Goal: Information Seeking & Learning: Learn about a topic

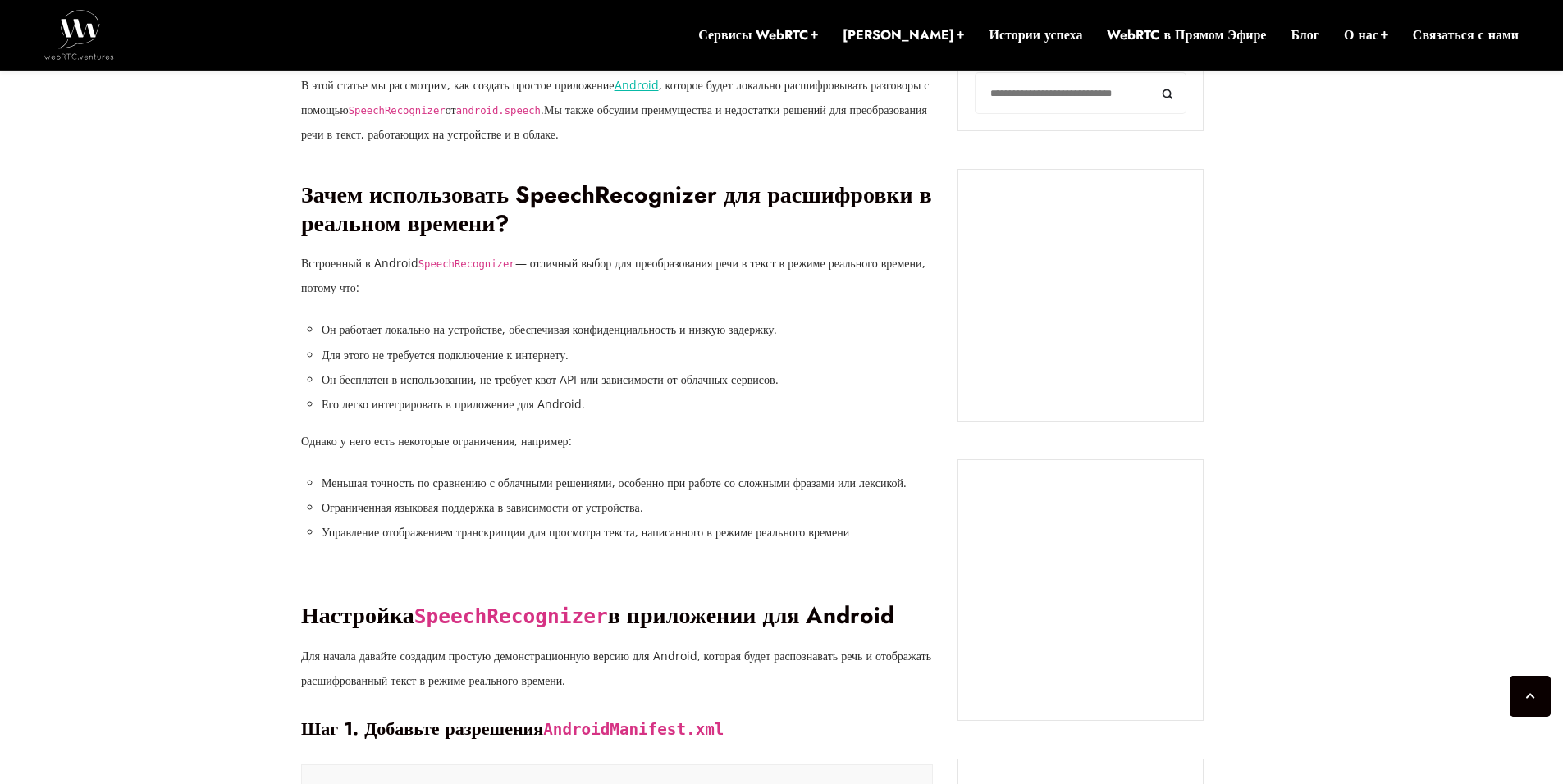
scroll to position [1329, 0]
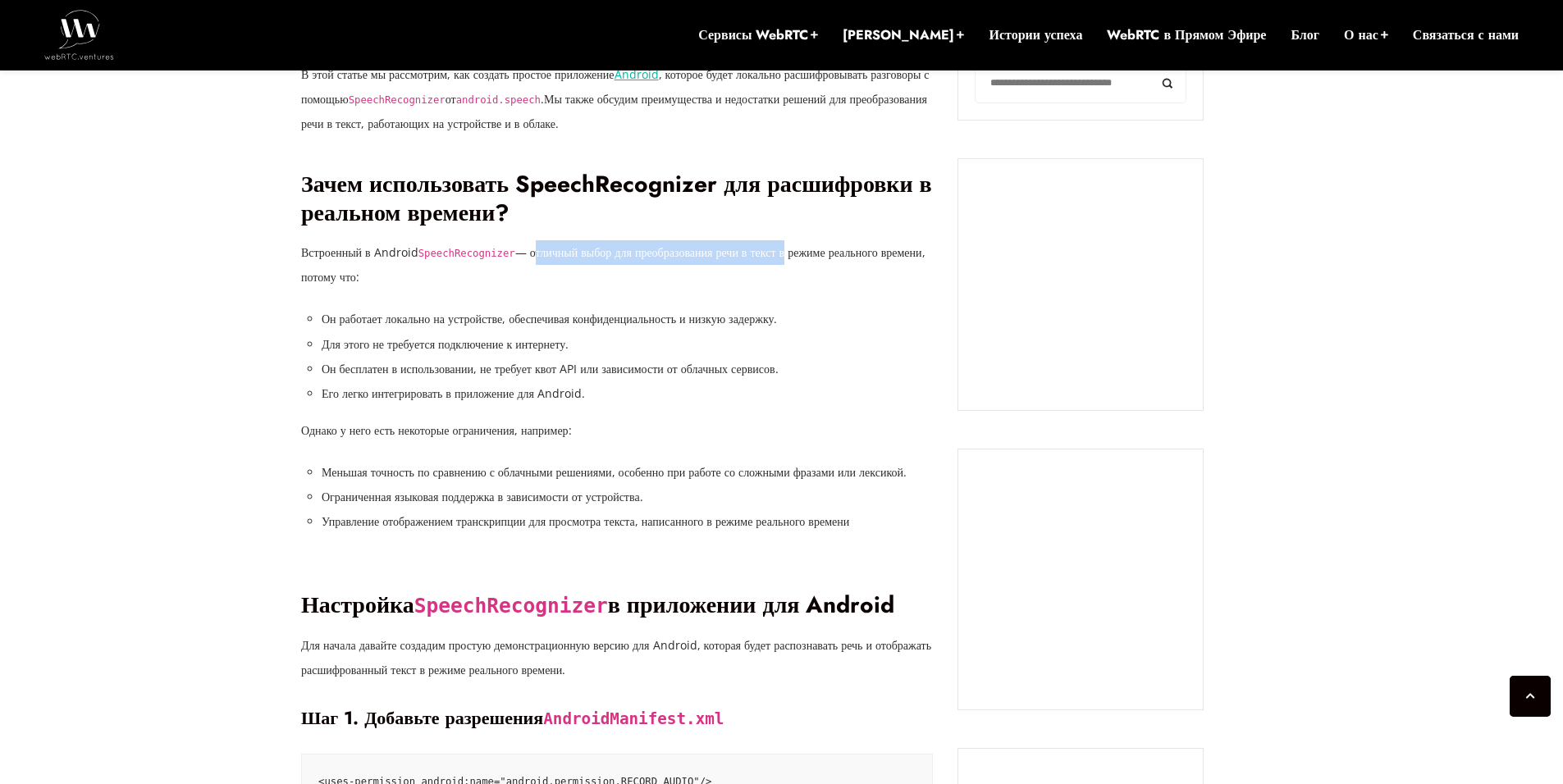
drag, startPoint x: 538, startPoint y: 282, endPoint x: 825, endPoint y: 281, distance: 287.0
click at [825, 281] on ya-tr-span "— отличный выбор для преобразования речи в текст в режиме реального времени, по…" at bounding box center [614, 265] width 625 height 40
click at [749, 289] on p "Встроенный в Android SpeechRecognizer — отличный выбор для преобразования речи …" at bounding box center [618, 265] width 632 height 49
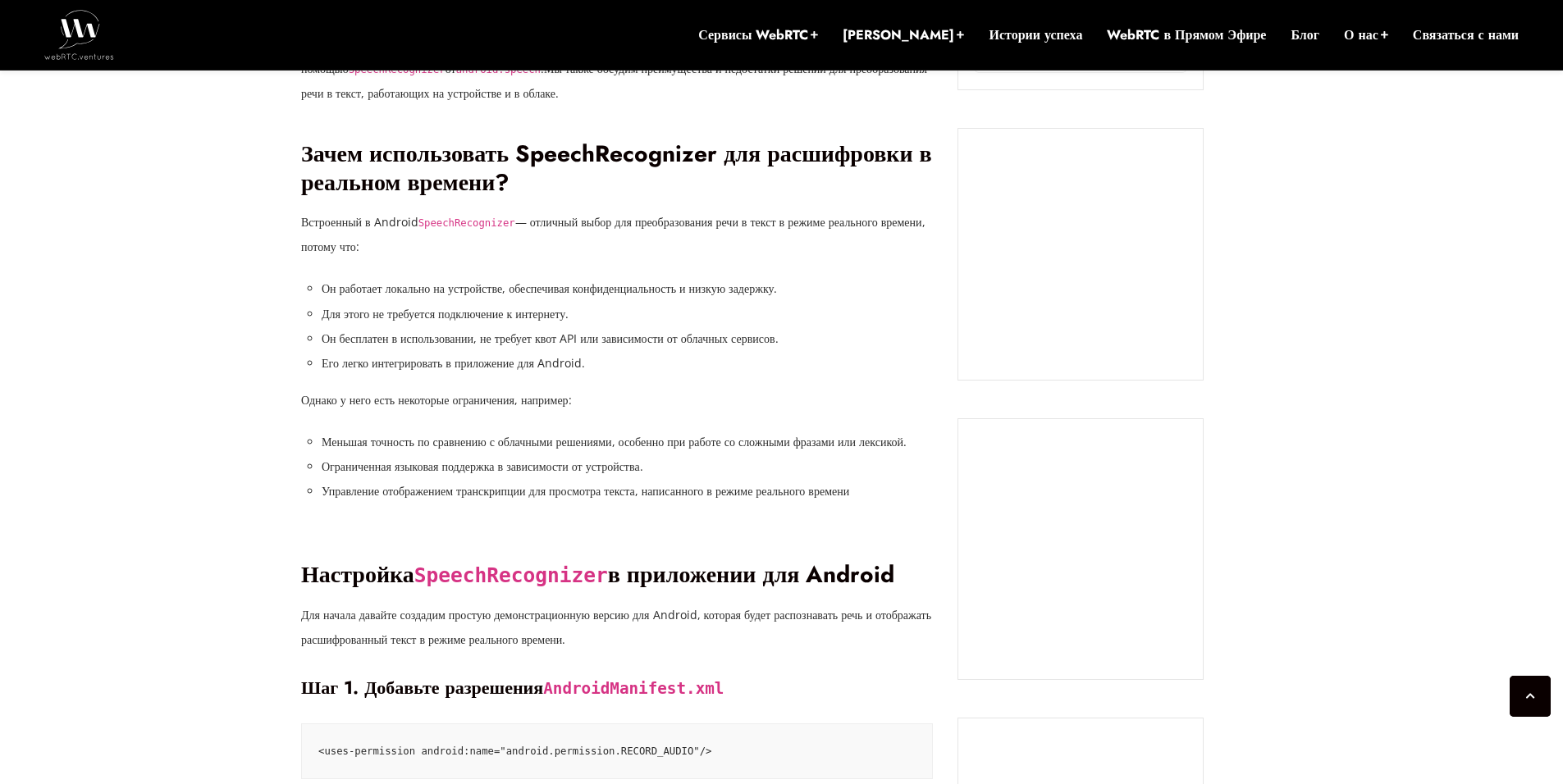
scroll to position [1410, 0]
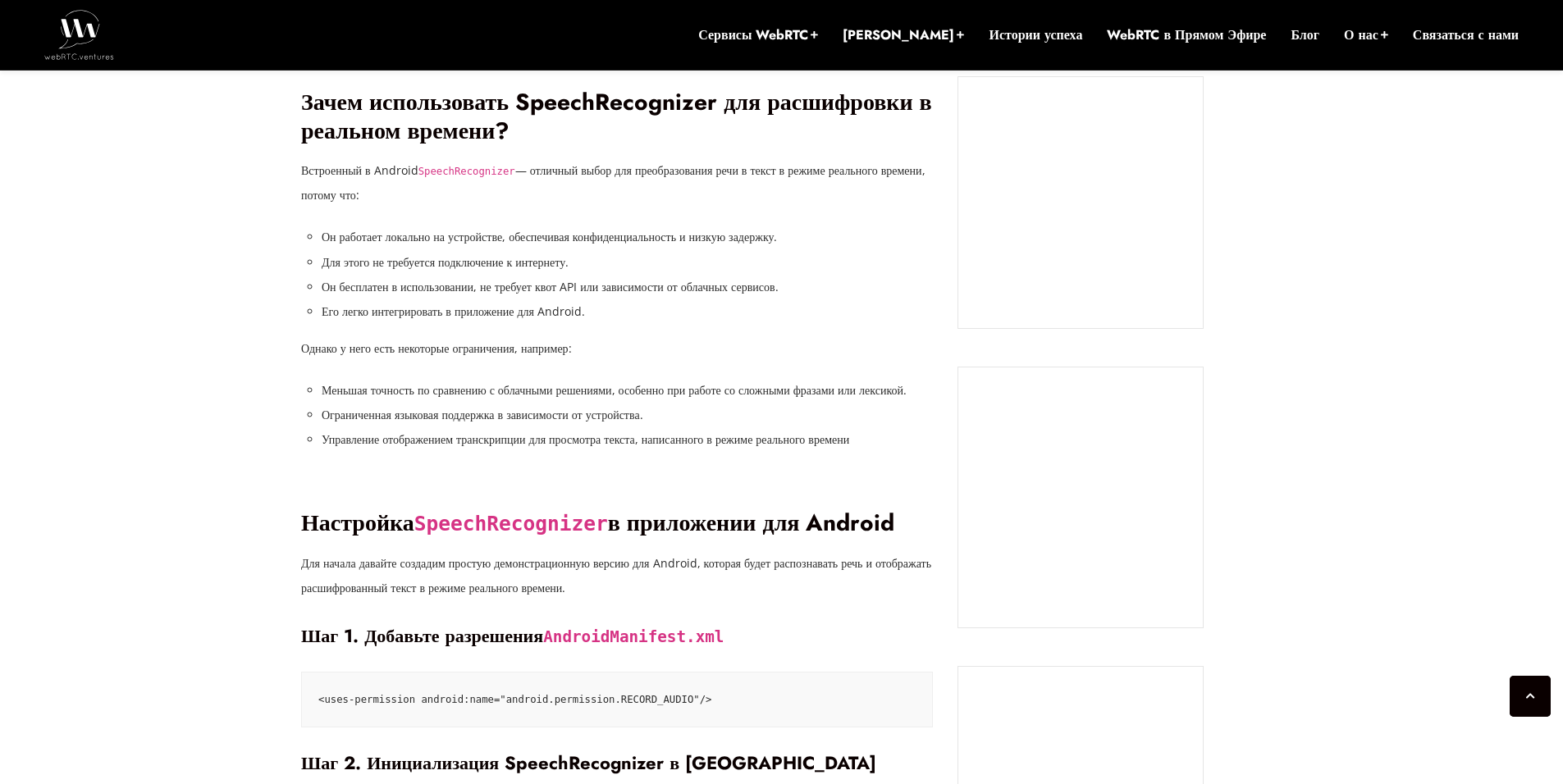
drag, startPoint x: 280, startPoint y: 216, endPoint x: 554, endPoint y: 226, distance: 274.2
click at [652, 208] on p "Встроенный в Android SpeechRecognizer — отличный выбор для преобразования речи …" at bounding box center [618, 183] width 632 height 49
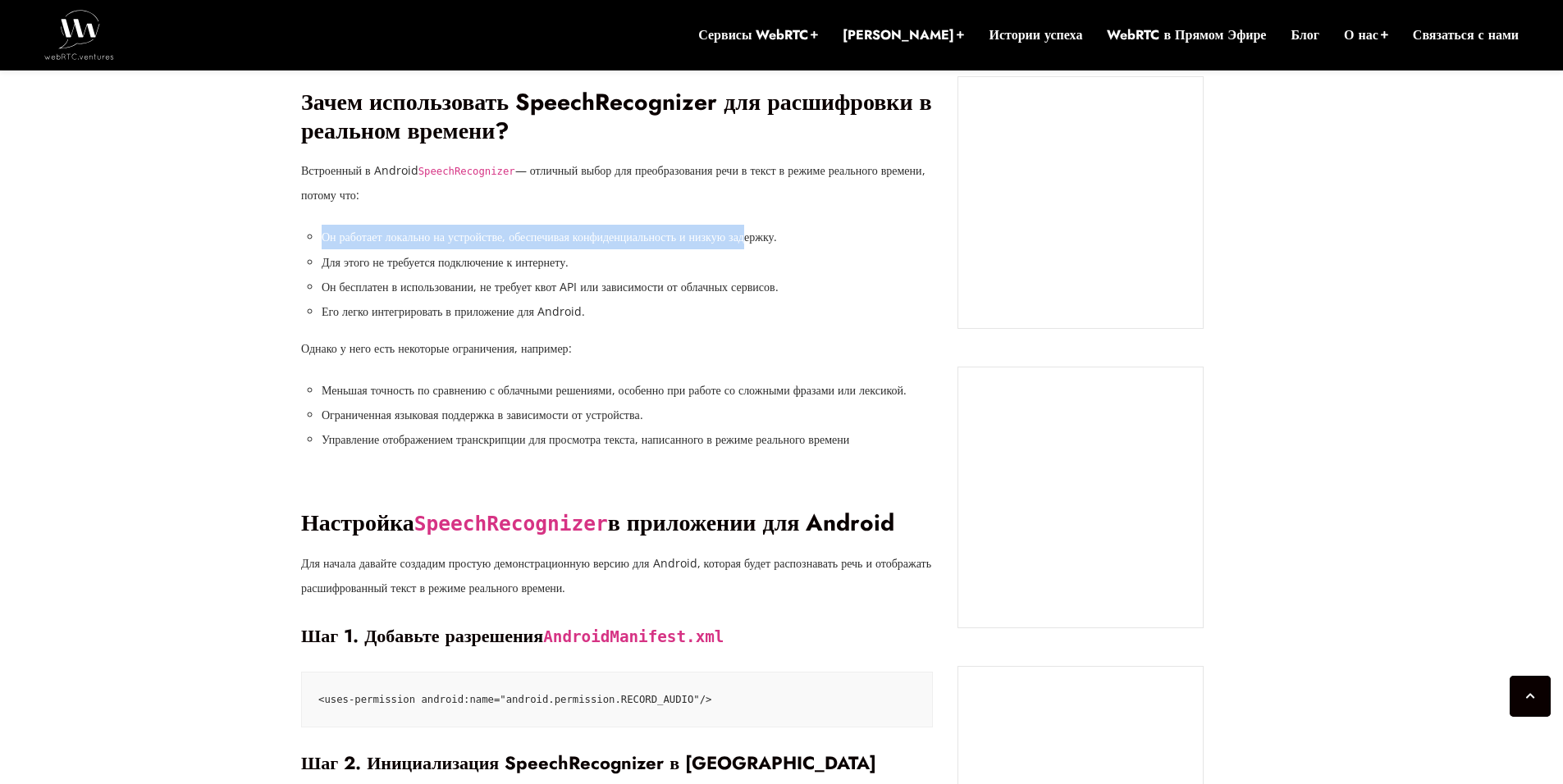
drag, startPoint x: 319, startPoint y: 263, endPoint x: 808, endPoint y: 269, distance: 489.0
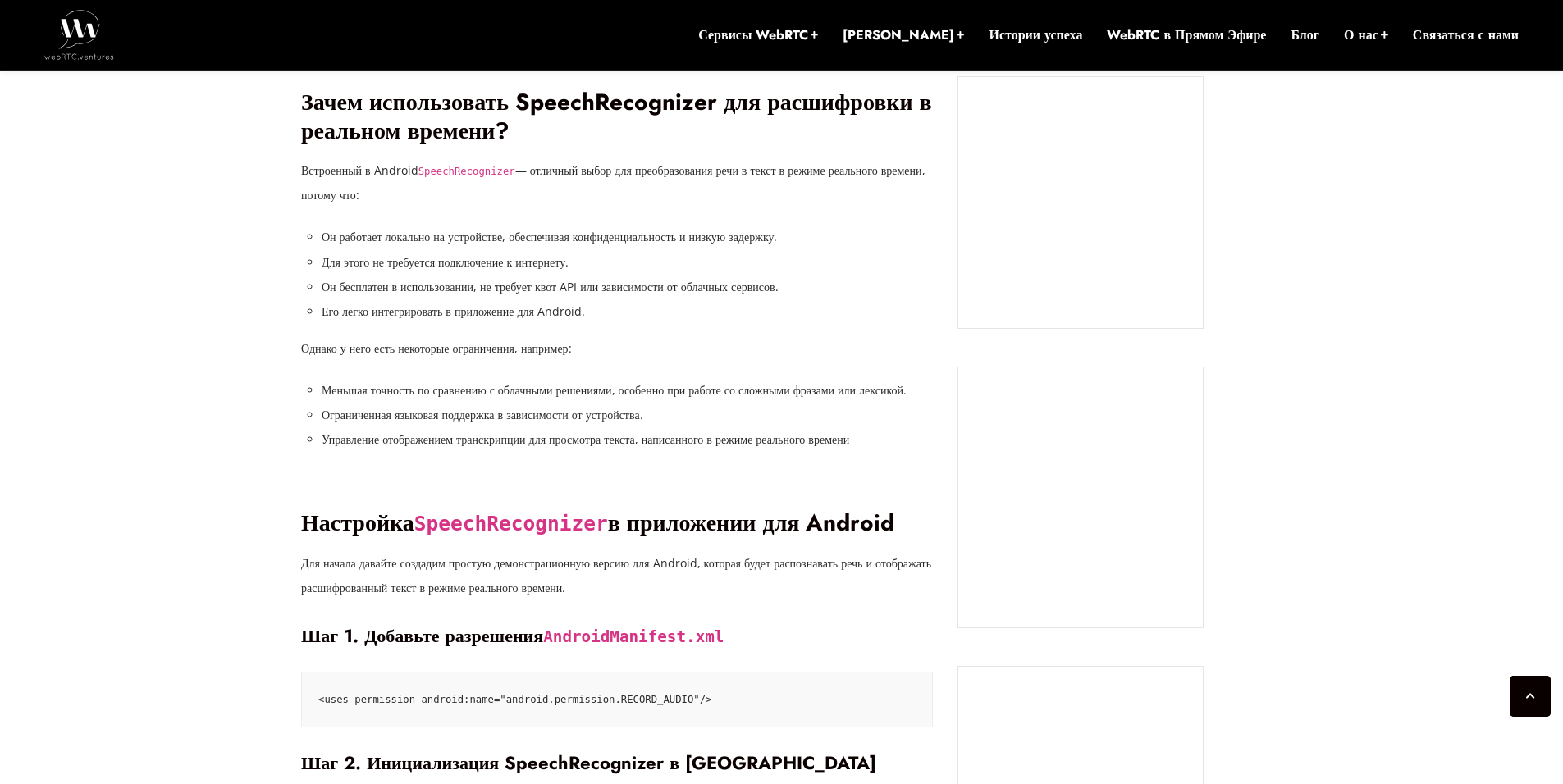
click at [745, 275] on li "Для этого не требуется подключение к интернету." at bounding box center [627, 262] width 611 height 25
drag, startPoint x: 311, startPoint y: 288, endPoint x: 713, endPoint y: 285, distance: 402.0
click at [713, 275] on li "Для этого не требуется подключение к интернету." at bounding box center [627, 262] width 611 height 25
click at [712, 275] on li "Для этого не требуется подключение к интернету." at bounding box center [627, 262] width 611 height 25
drag, startPoint x: 338, startPoint y: 290, endPoint x: 674, endPoint y: 285, distance: 336.0
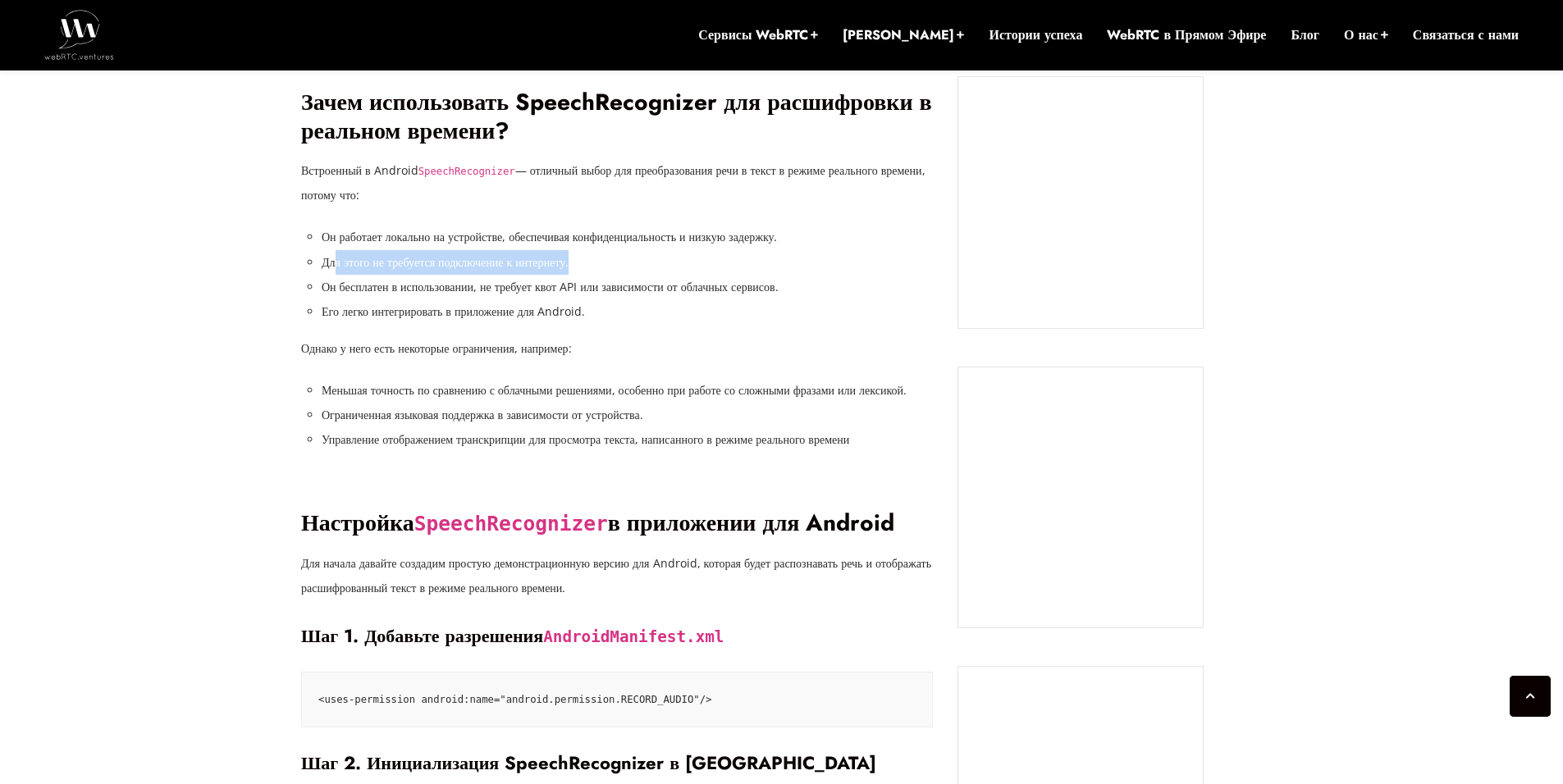
click at [672, 275] on li "Для этого не требуется подключение к интернету." at bounding box center [627, 262] width 611 height 25
click at [672, 275] on li "Для этого не требуется подключение к интернету." at bounding box center [627, 262] width 611 height 25
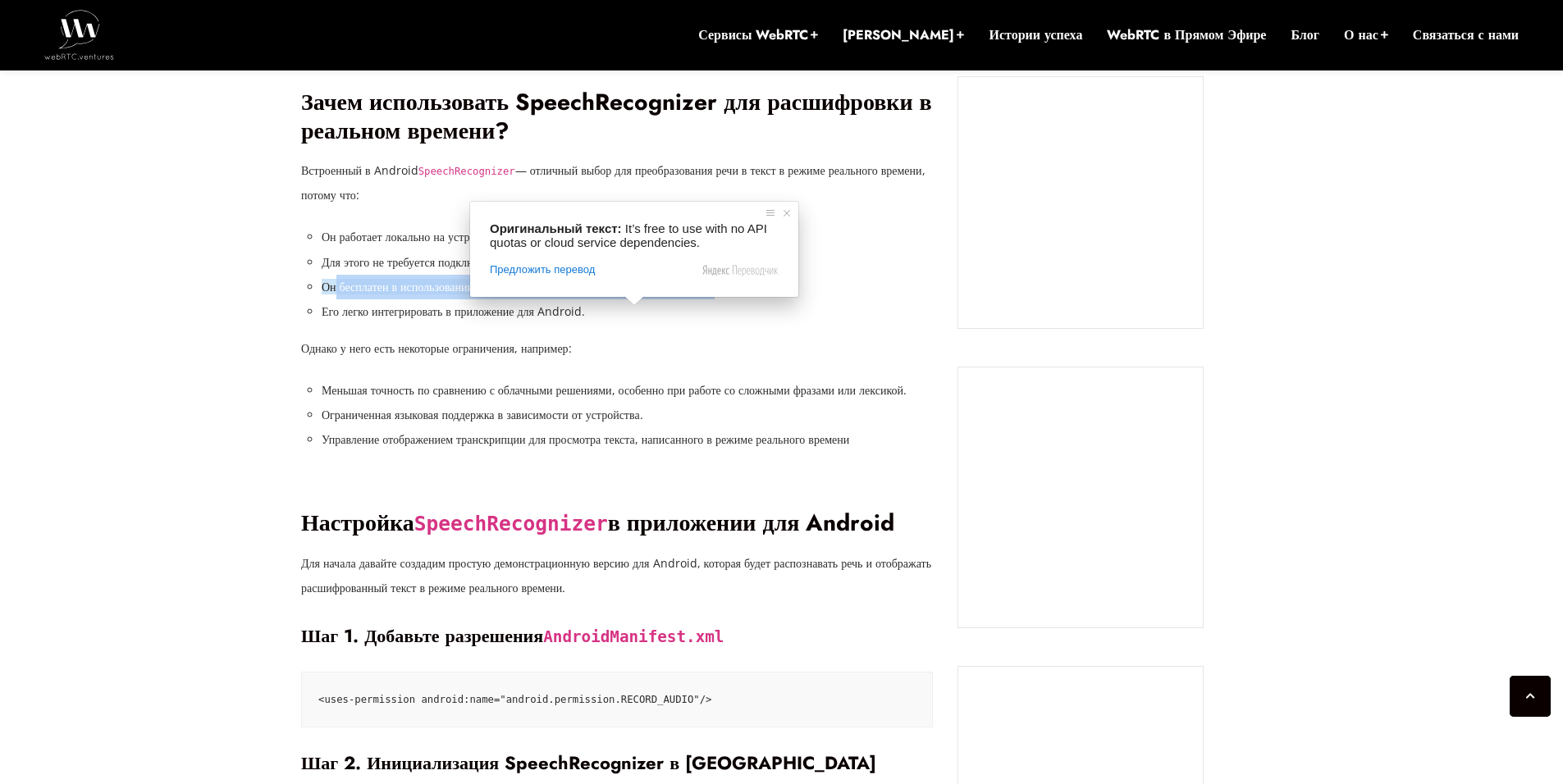
drag, startPoint x: 339, startPoint y: 312, endPoint x: 782, endPoint y: 310, distance: 443.0
click at [774, 295] on ya-tr-span "Он бесплатен в использовании, не требует квот API или зависимости от облачных с…" at bounding box center [550, 286] width 457 height 16
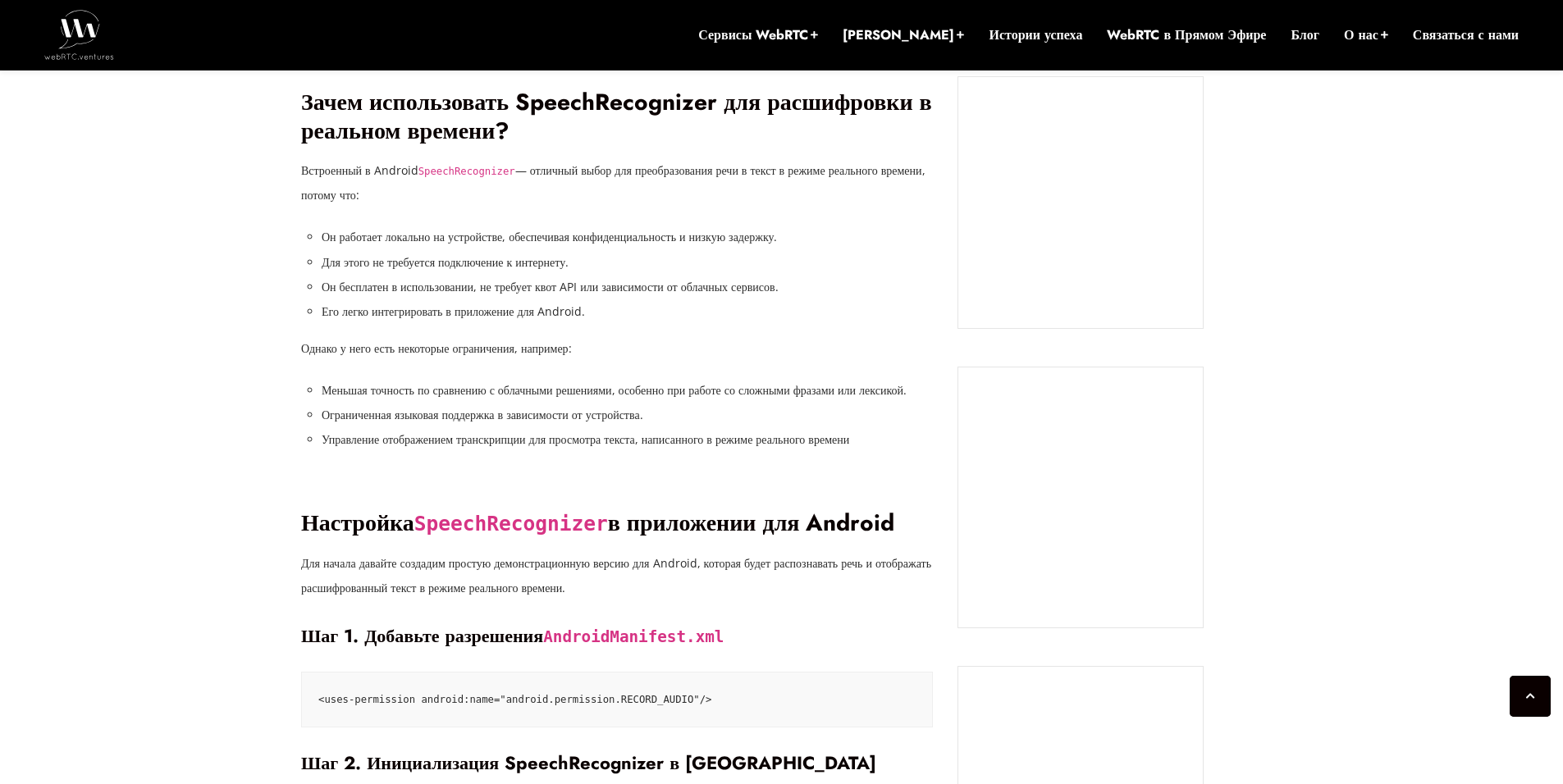
click at [657, 324] on li "Его легко интегрировать в приложение для Android." at bounding box center [627, 311] width 611 height 25
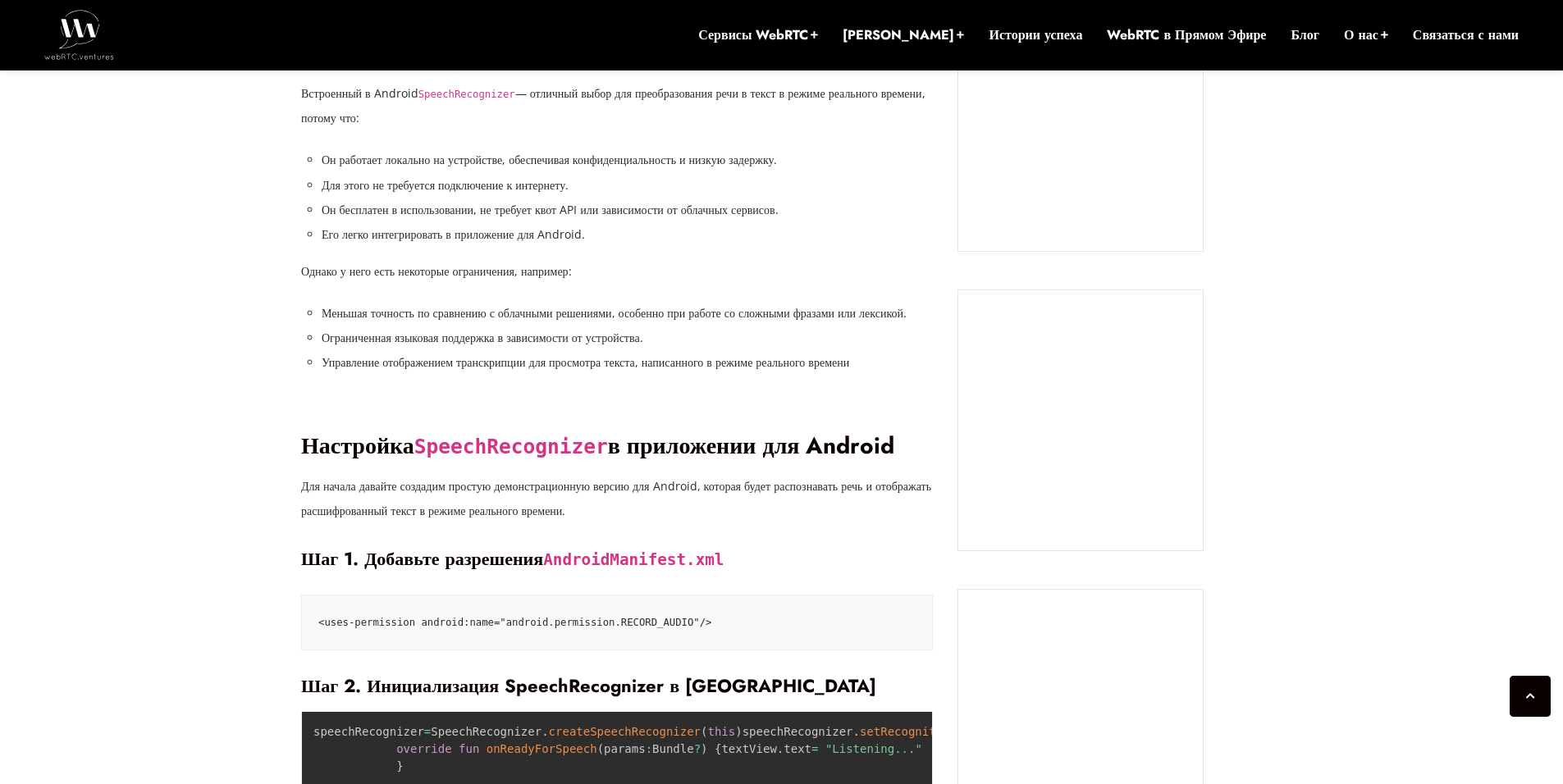
scroll to position [1493, 0]
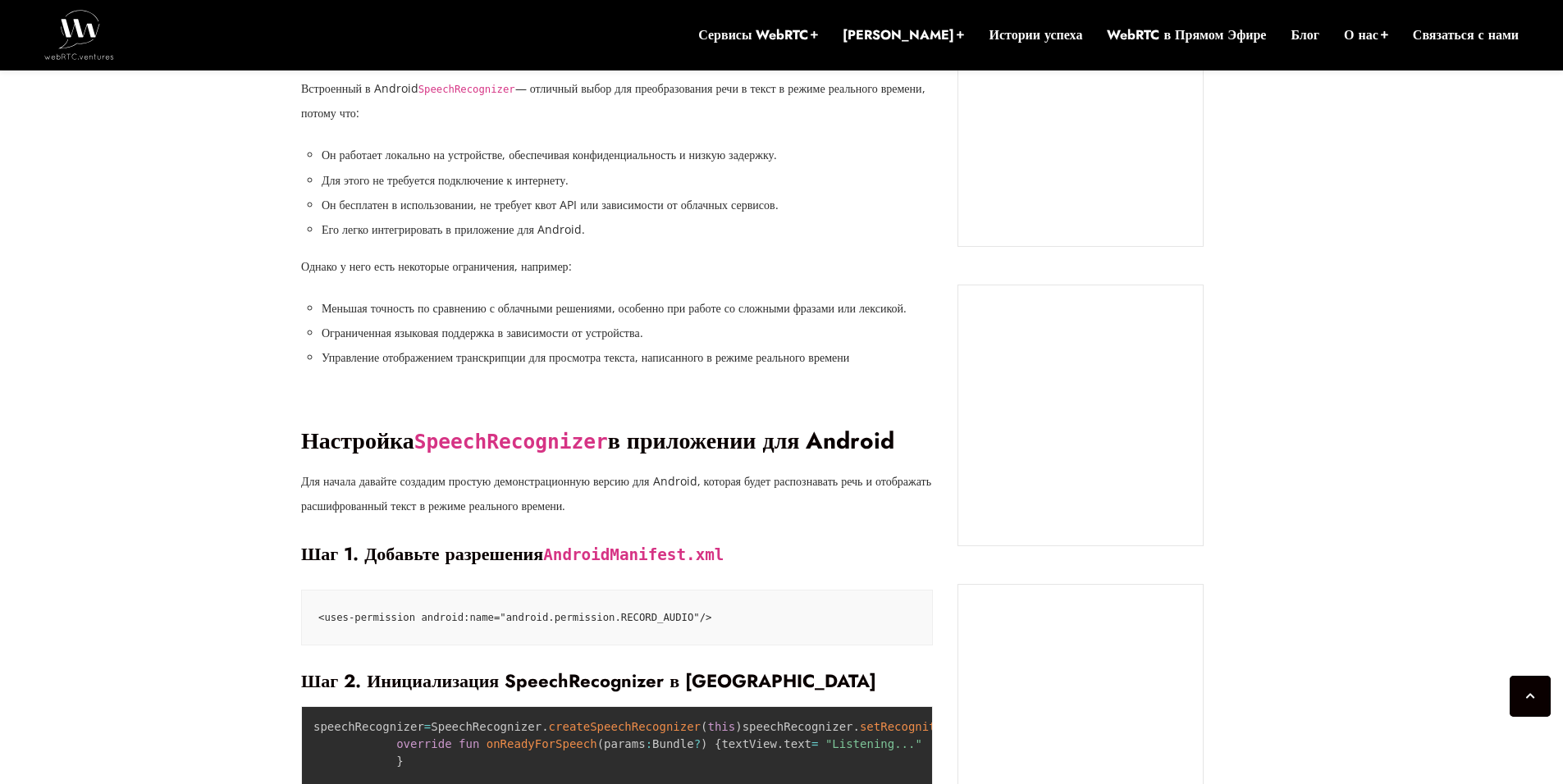
click at [715, 242] on li "Его легко интегрировать в приложение для Android." at bounding box center [627, 229] width 611 height 25
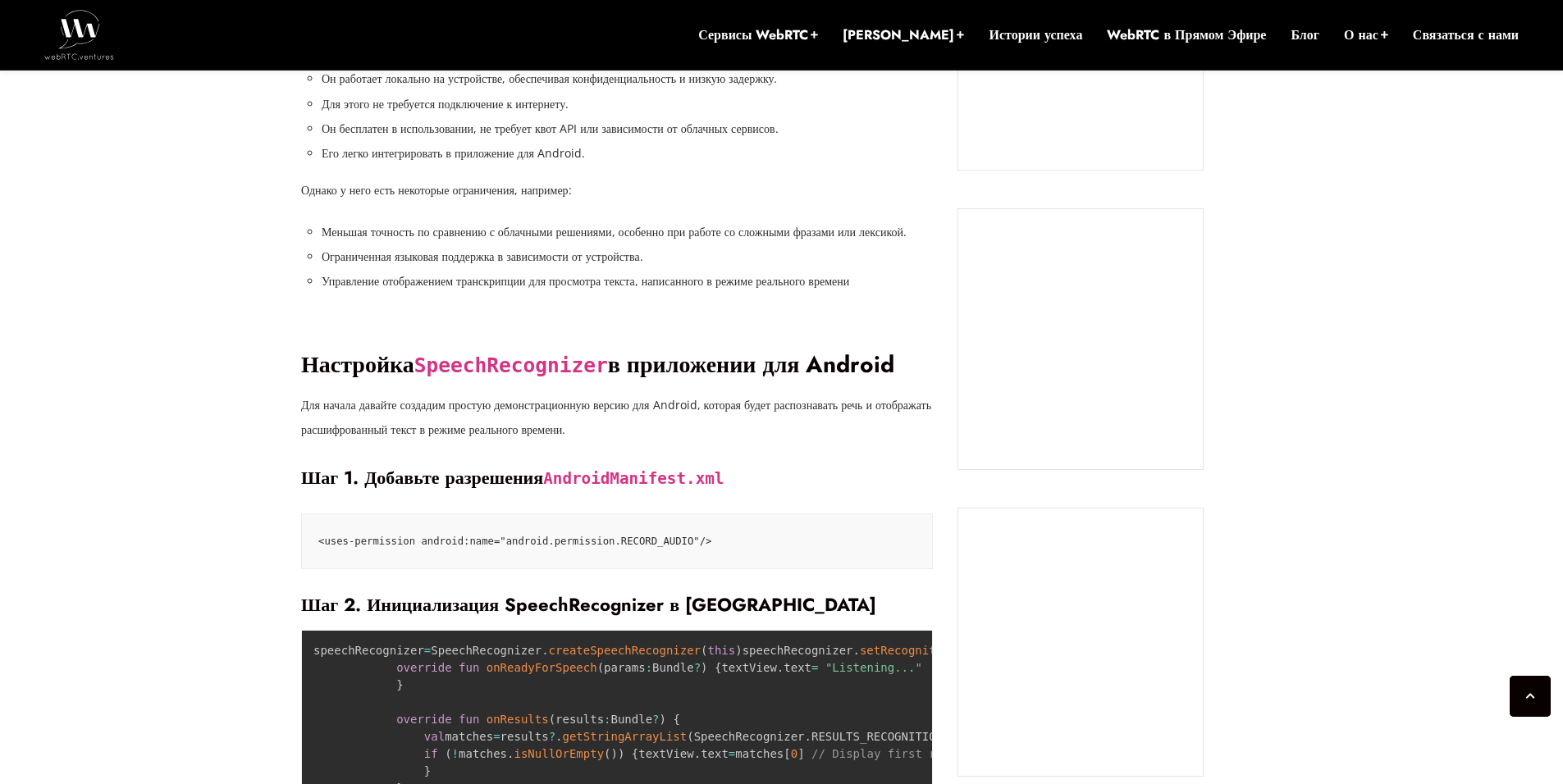
scroll to position [1575, 0]
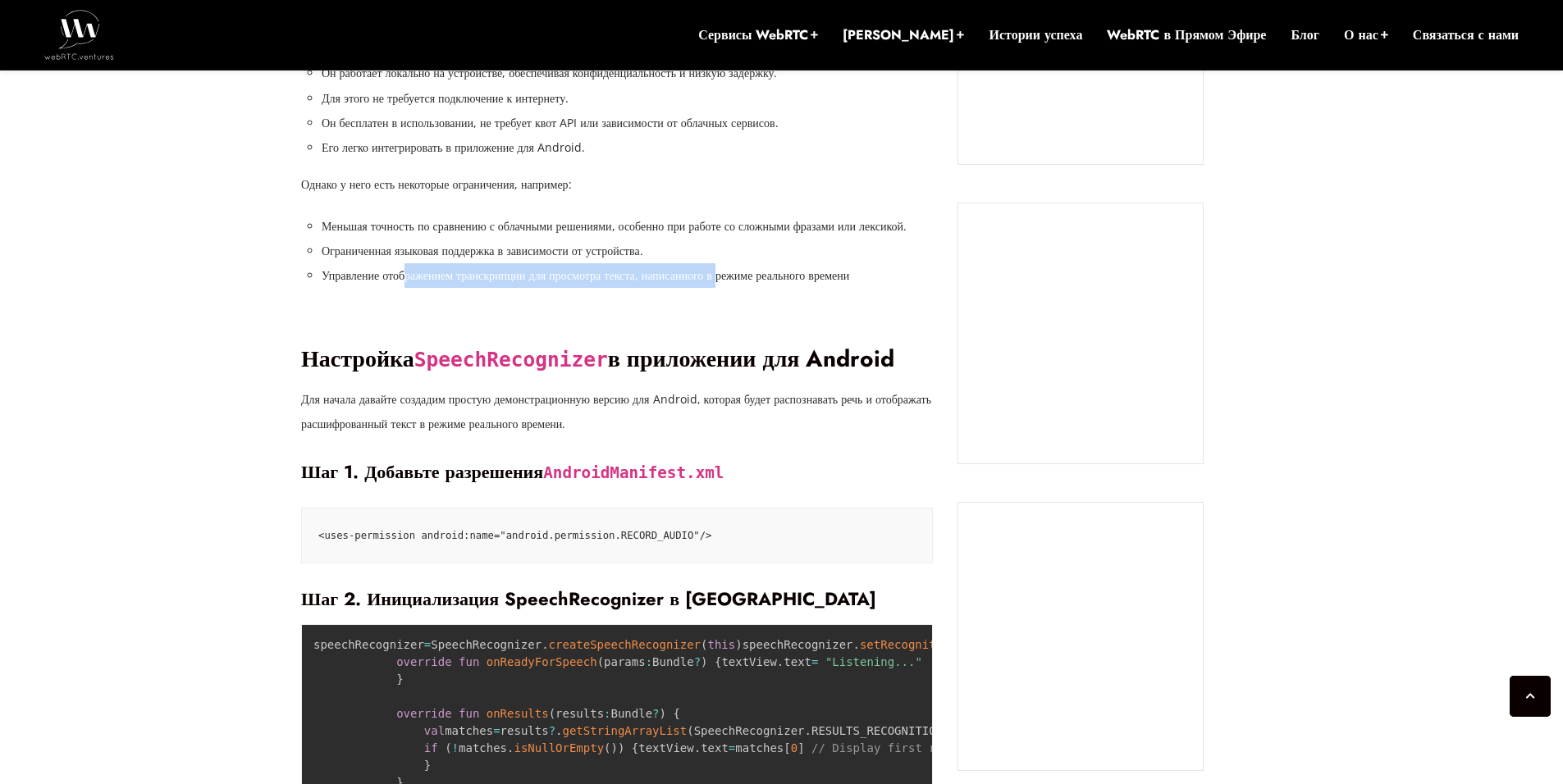
drag, startPoint x: 471, startPoint y: 322, endPoint x: 836, endPoint y: 315, distance: 365.1
click at [789, 288] on li "Управление отображением транскрипции для просмотра текста, написанного в режиме…" at bounding box center [627, 275] width 611 height 25
click at [661, 288] on li "Управление отображением транскрипции для просмотра текста, написанного в режиме…" at bounding box center [627, 275] width 611 height 25
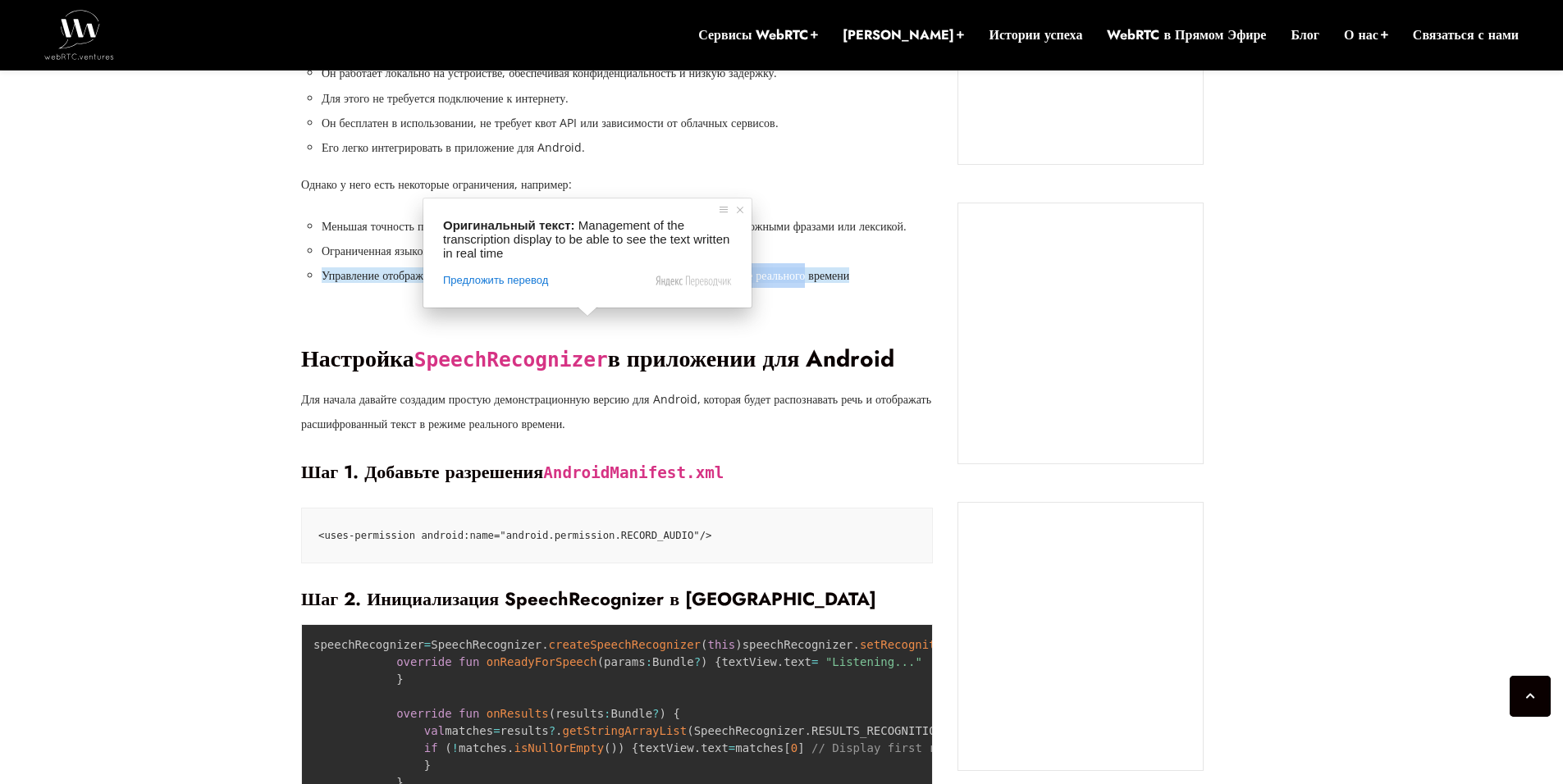
drag, startPoint x: 561, startPoint y: 329, endPoint x: 891, endPoint y: 337, distance: 330.1
click at [891, 288] on li "Управление отображением транскрипции для просмотра текста, написанного в режиме…" at bounding box center [627, 275] width 611 height 25
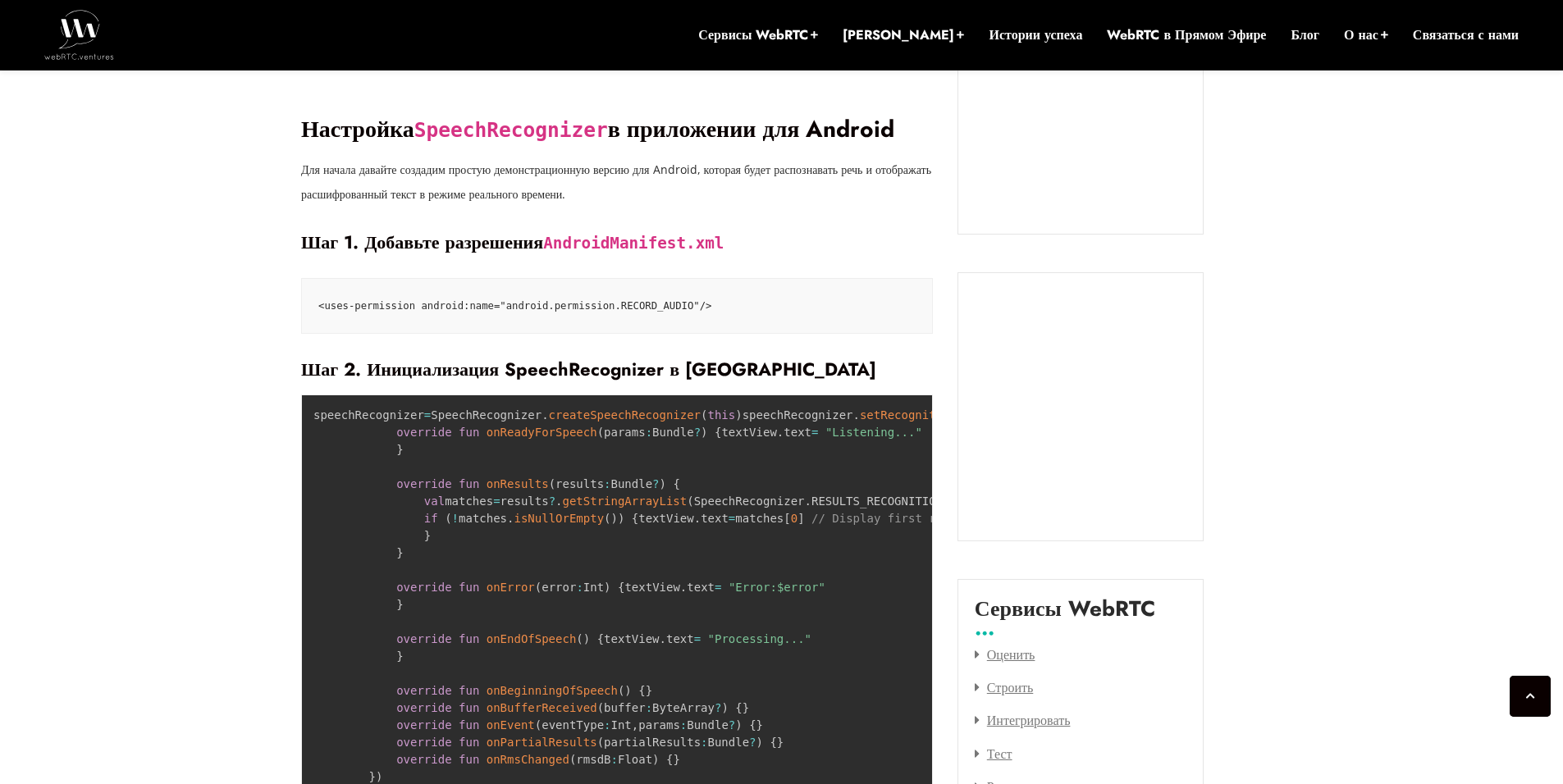
scroll to position [1821, 0]
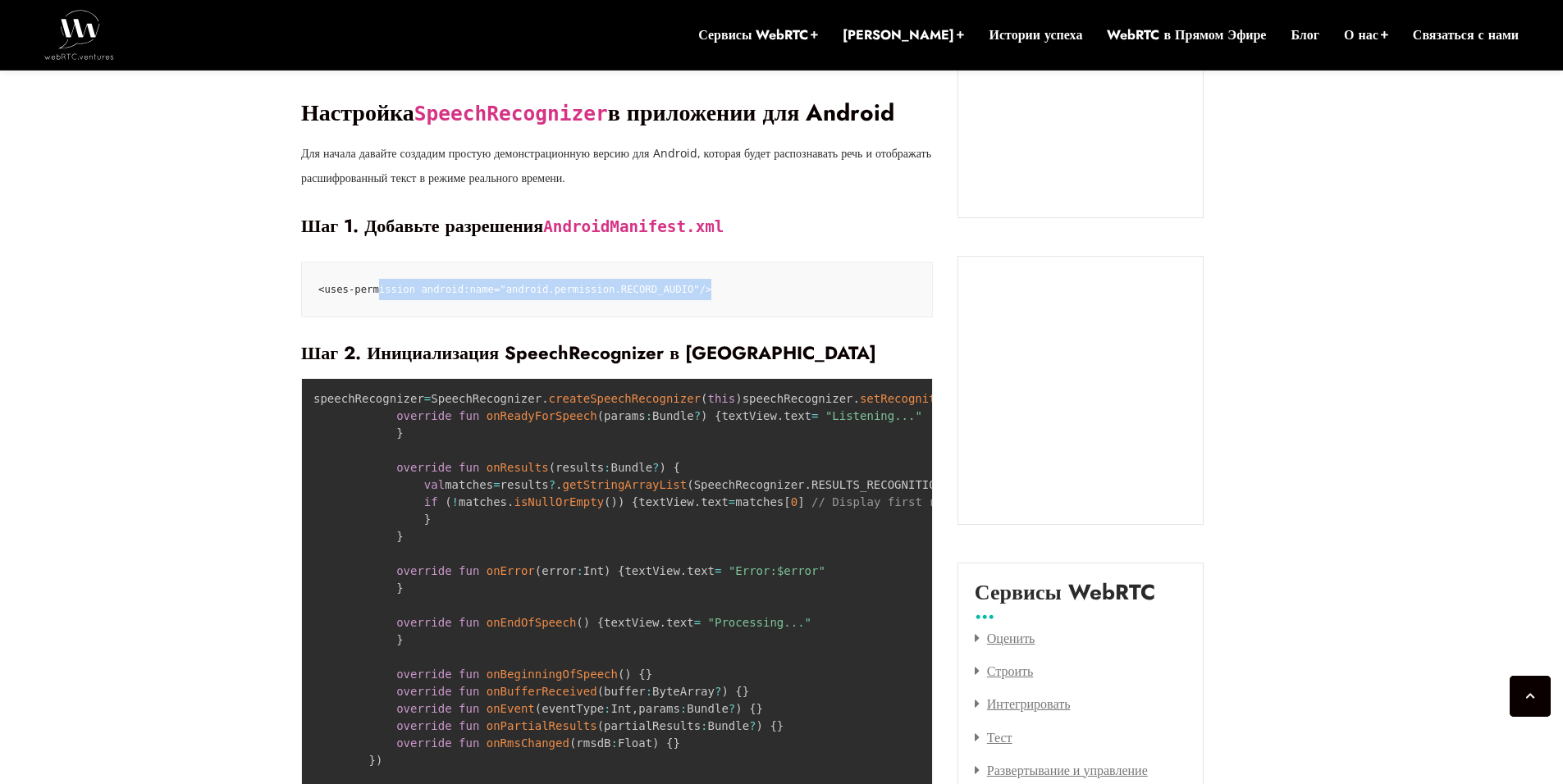
drag, startPoint x: 509, startPoint y: 363, endPoint x: 373, endPoint y: 365, distance: 136.0
click at [373, 300] on code "<uses-permission android:name="android.permission.RECORD_AUDIO"/>" at bounding box center [617, 289] width 597 height 21
click at [791, 300] on code "<uses-permission android:name="android.permission.RECORD_AUDIO"/>" at bounding box center [617, 289] width 597 height 21
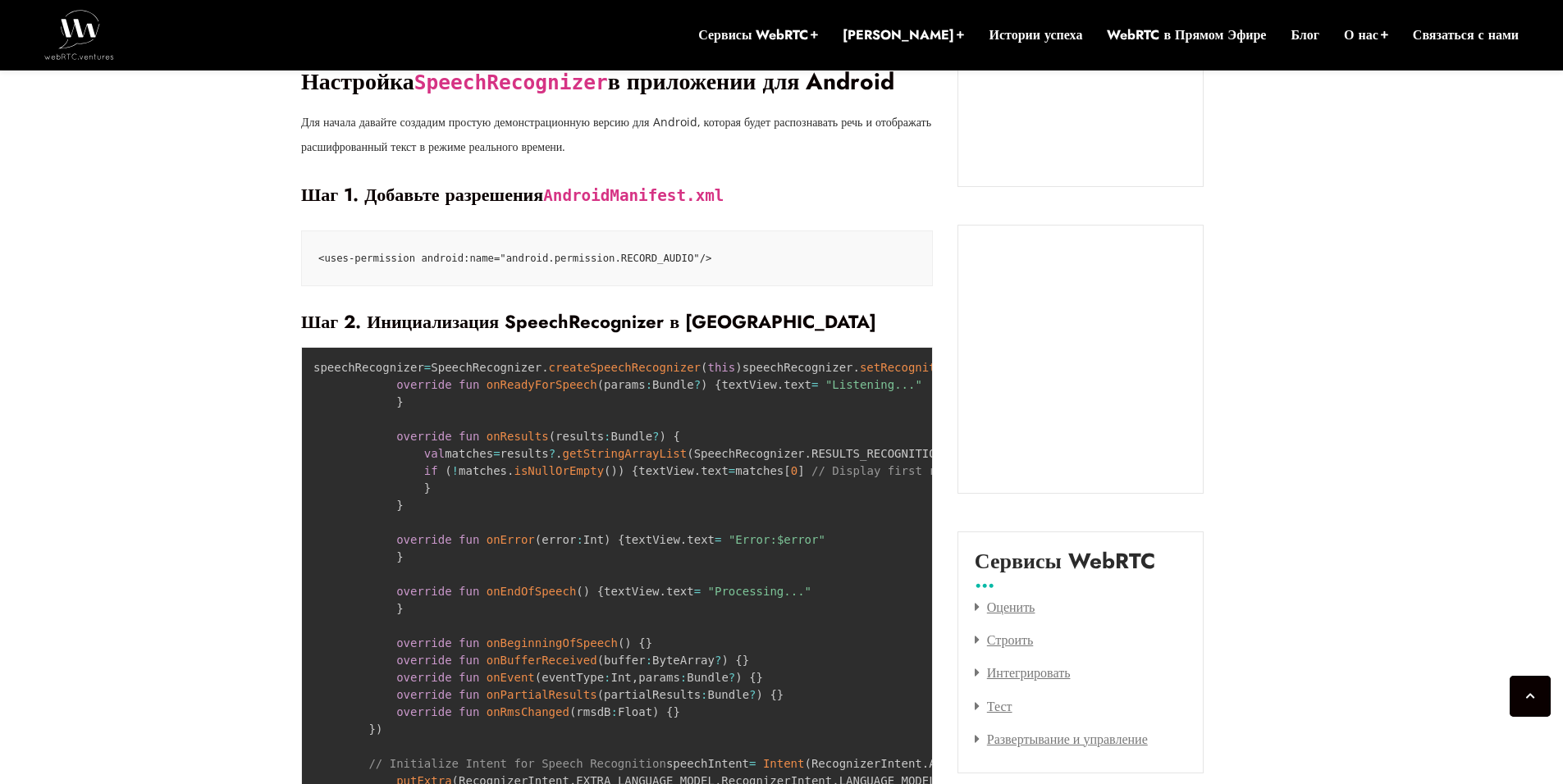
scroll to position [1903, 0]
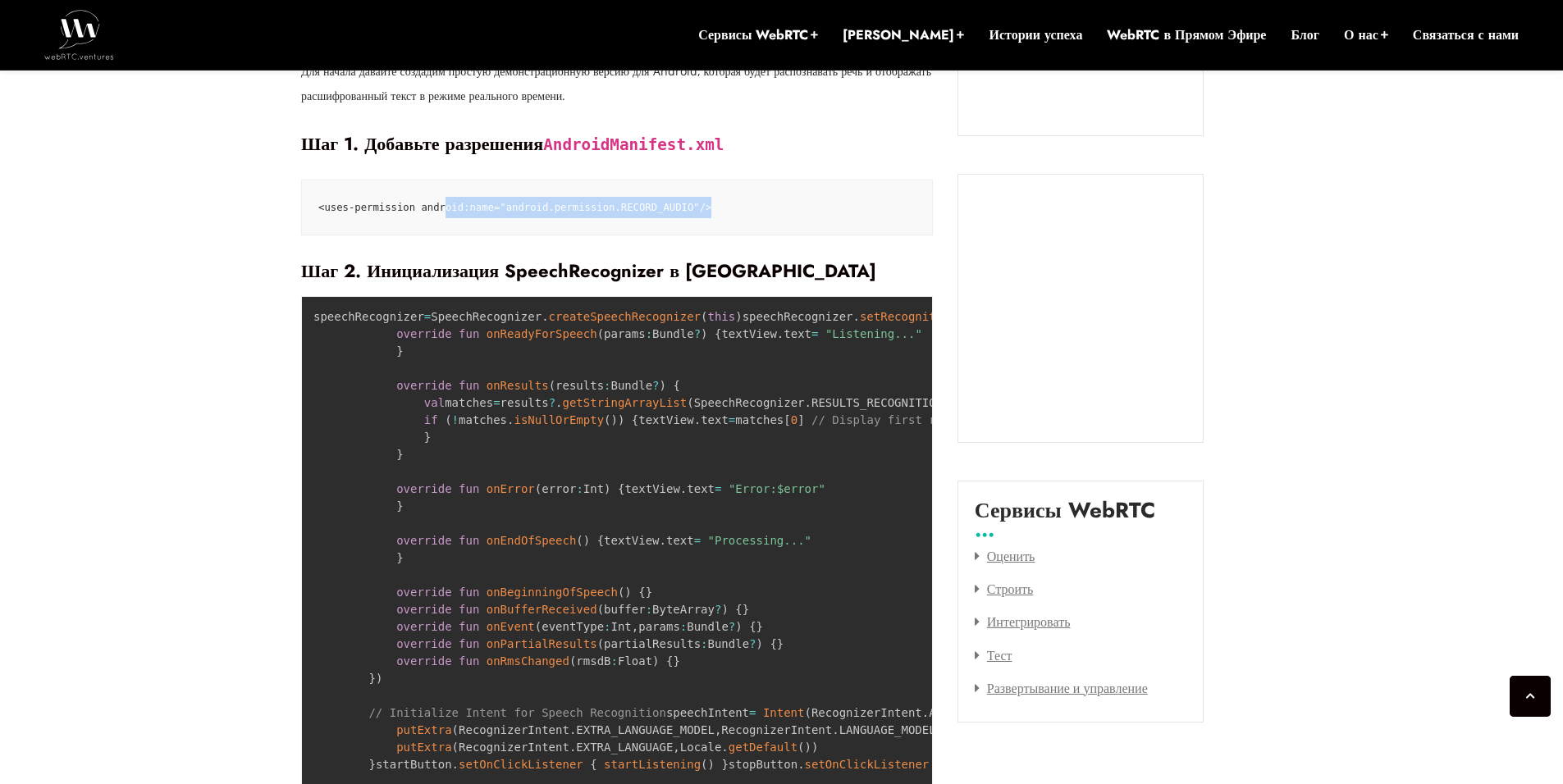
drag, startPoint x: 436, startPoint y: 288, endPoint x: 753, endPoint y: 288, distance: 317.0
click at [748, 218] on code "<uses-permission android:name="android.permission.RECORD_AUDIO"/>" at bounding box center [617, 207] width 597 height 21
click at [753, 218] on code "<uses-permission android:name="android.permission.RECORD_AUDIO"/>" at bounding box center [617, 207] width 597 height 21
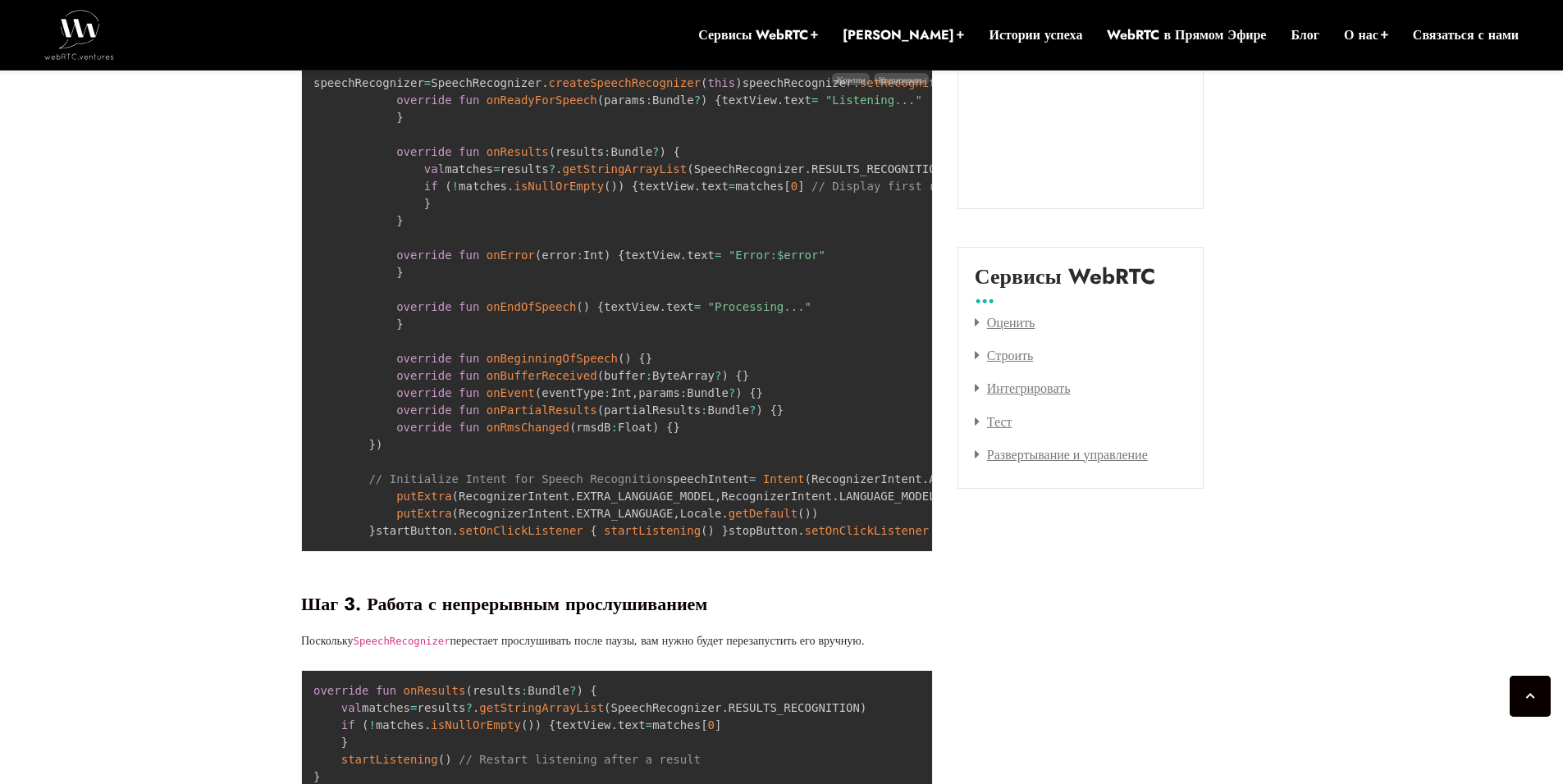
scroll to position [2149, 0]
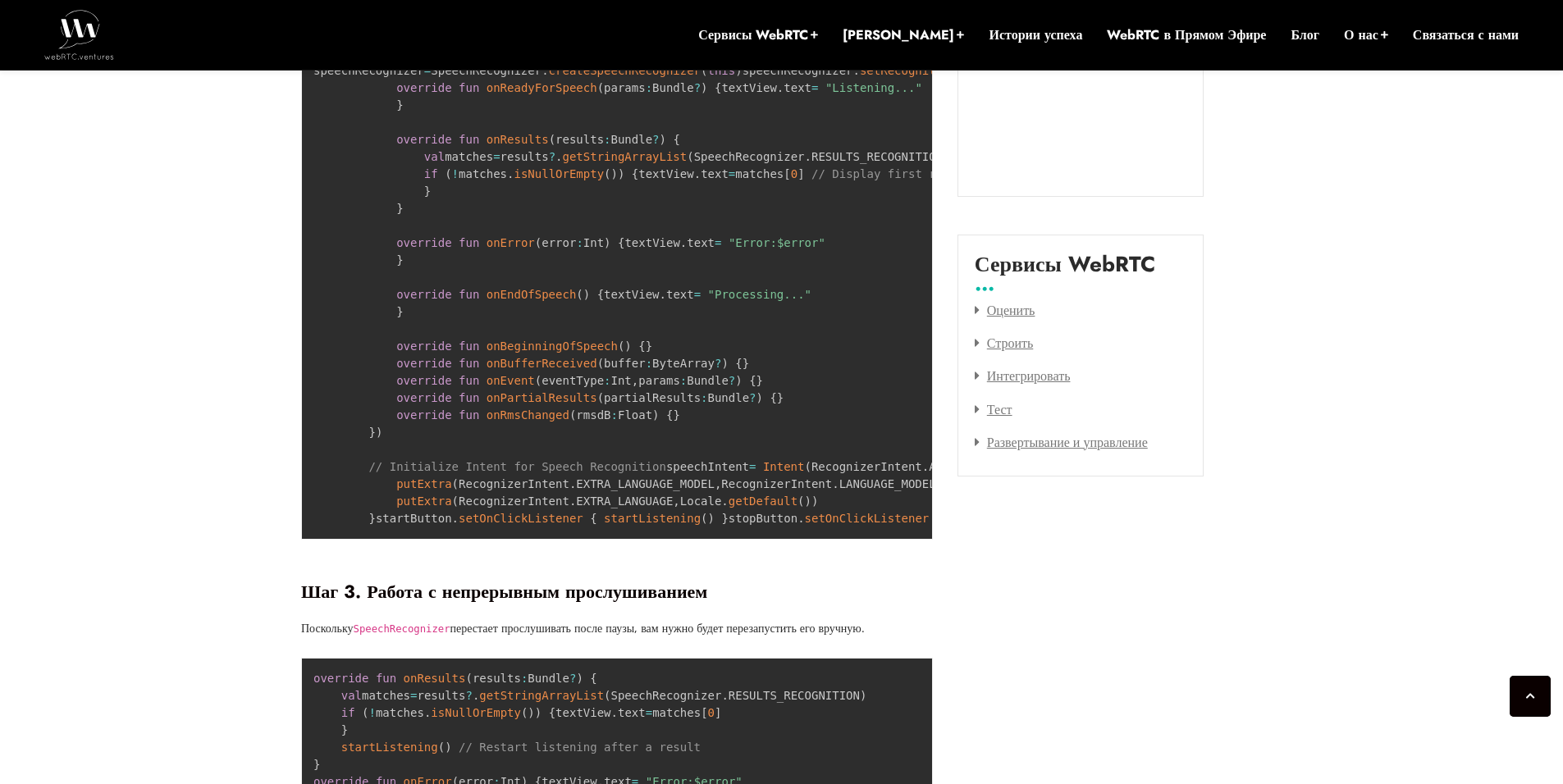
drag, startPoint x: 375, startPoint y: 109, endPoint x: 713, endPoint y: 107, distance: 338.0
click at [707, 38] on ya-tr-span "Шаг 2. Инициализация SpeechRecognizer в [GEOGRAPHIC_DATA]" at bounding box center [589, 25] width 575 height 27
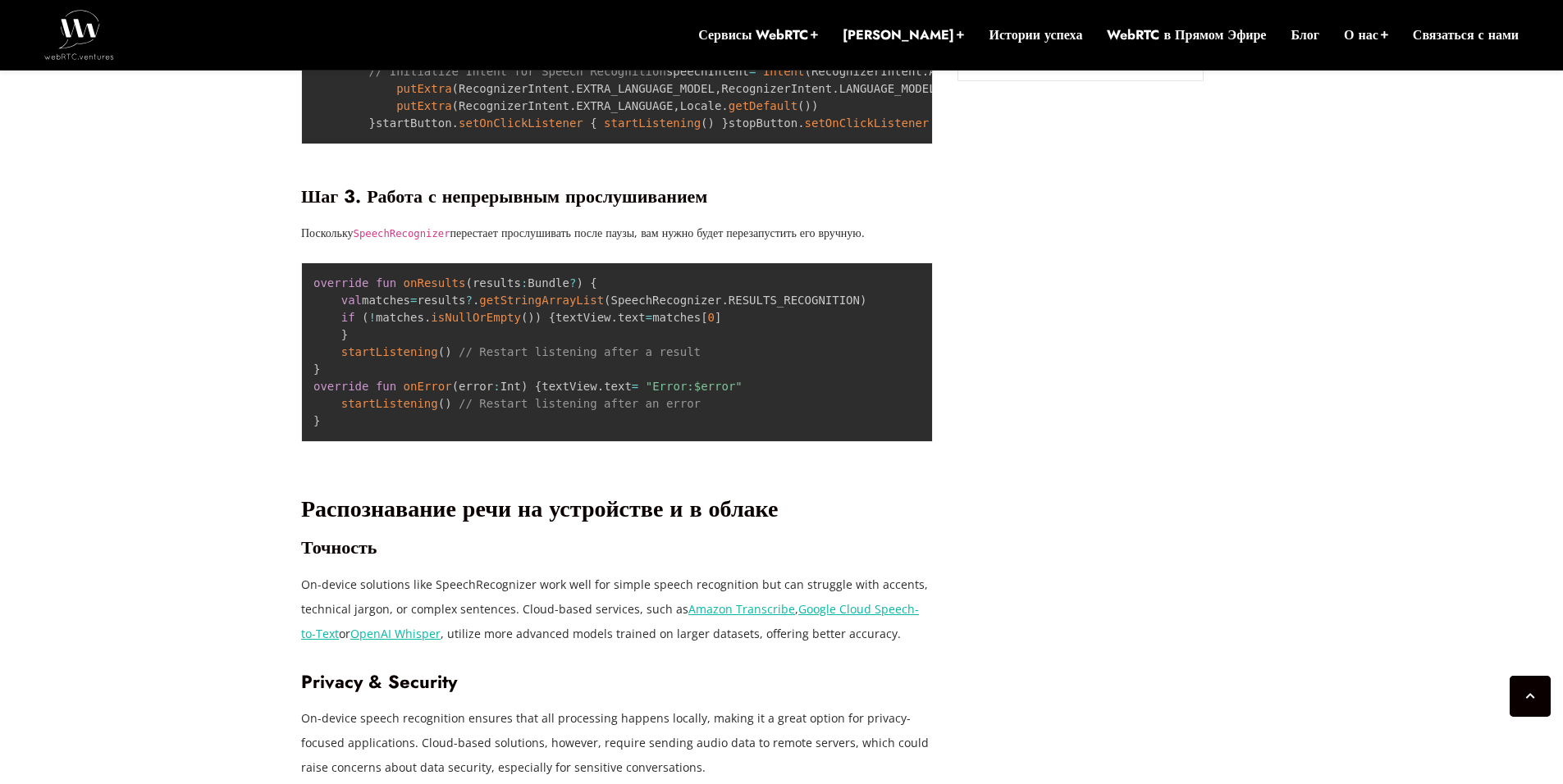
scroll to position [2559, 0]
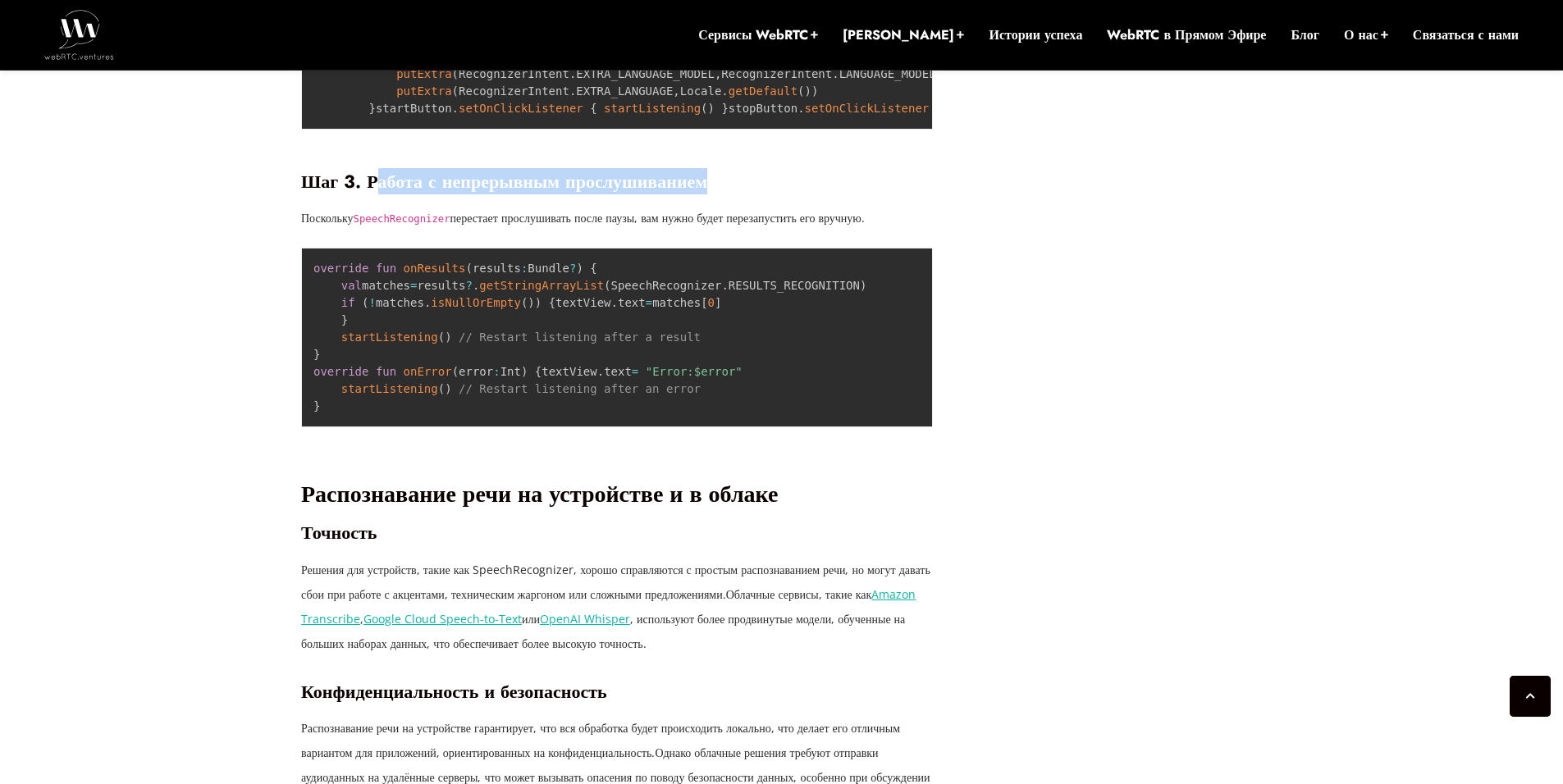
drag, startPoint x: 386, startPoint y: 428, endPoint x: 775, endPoint y: 419, distance: 389.1
click at [774, 192] on h3 "Шаг 3. Работа с непрерывным прослушиванием" at bounding box center [618, 181] width 632 height 22
click at [775, 192] on h3 "Шаг 3. Работа с непрерывным прослушиванием" at bounding box center [618, 181] width 632 height 22
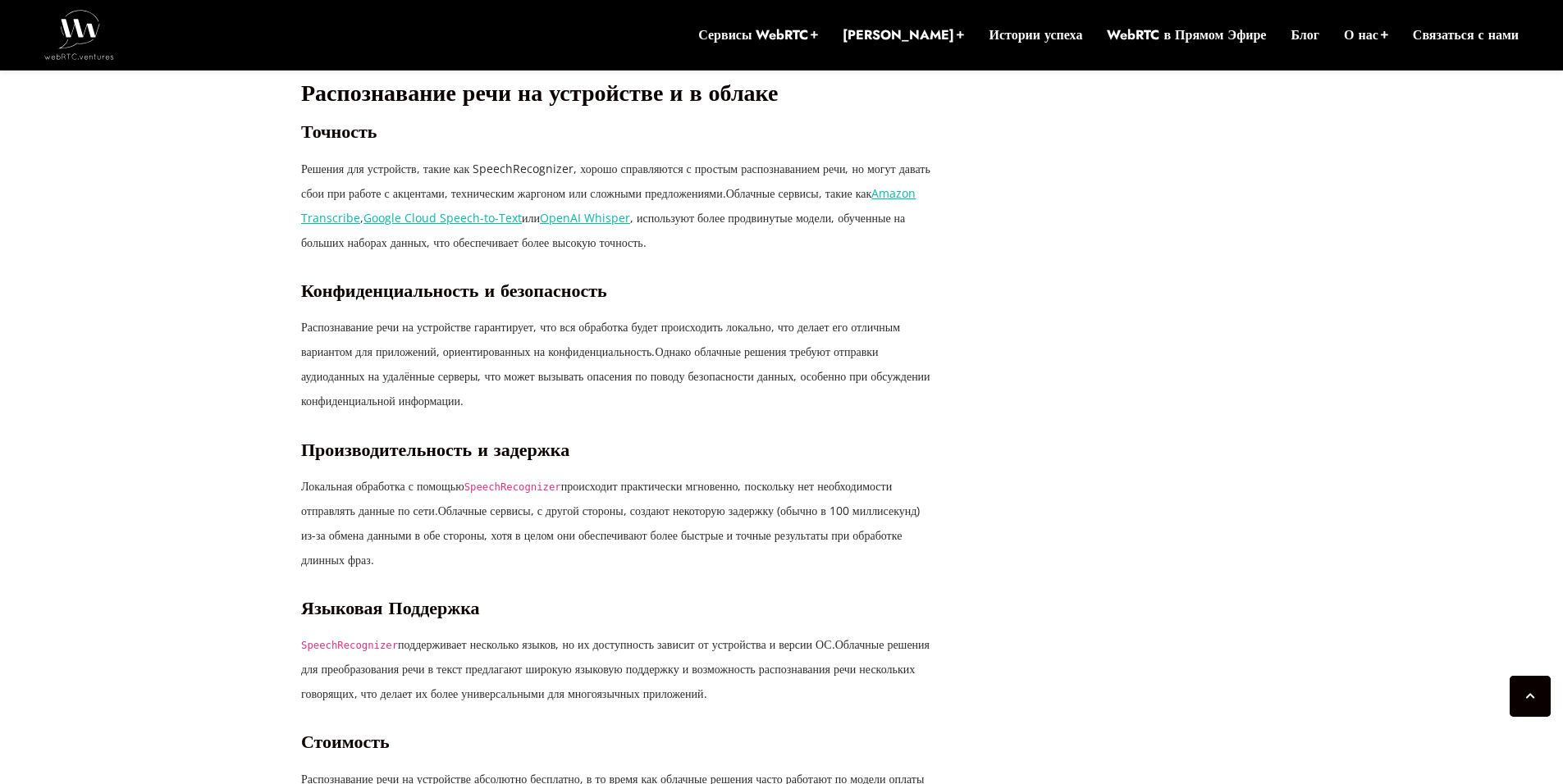
scroll to position [2969, 0]
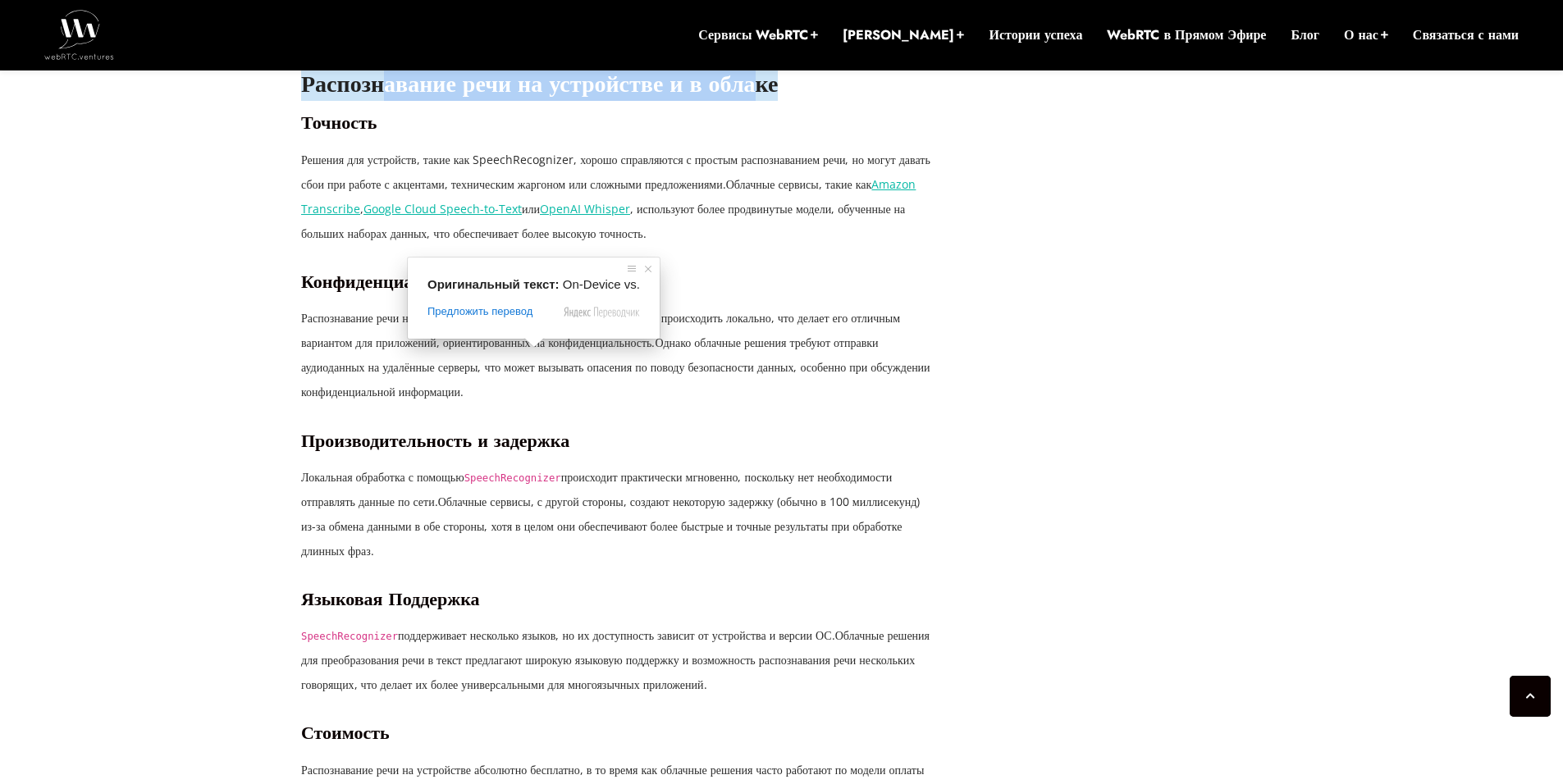
drag, startPoint x: 398, startPoint y: 370, endPoint x: 818, endPoint y: 377, distance: 420.1
click at [814, 377] on div "Технология преобразования речи в текст значительно усовершенствовалась, что поз…" at bounding box center [618, 45] width 632 height 3529
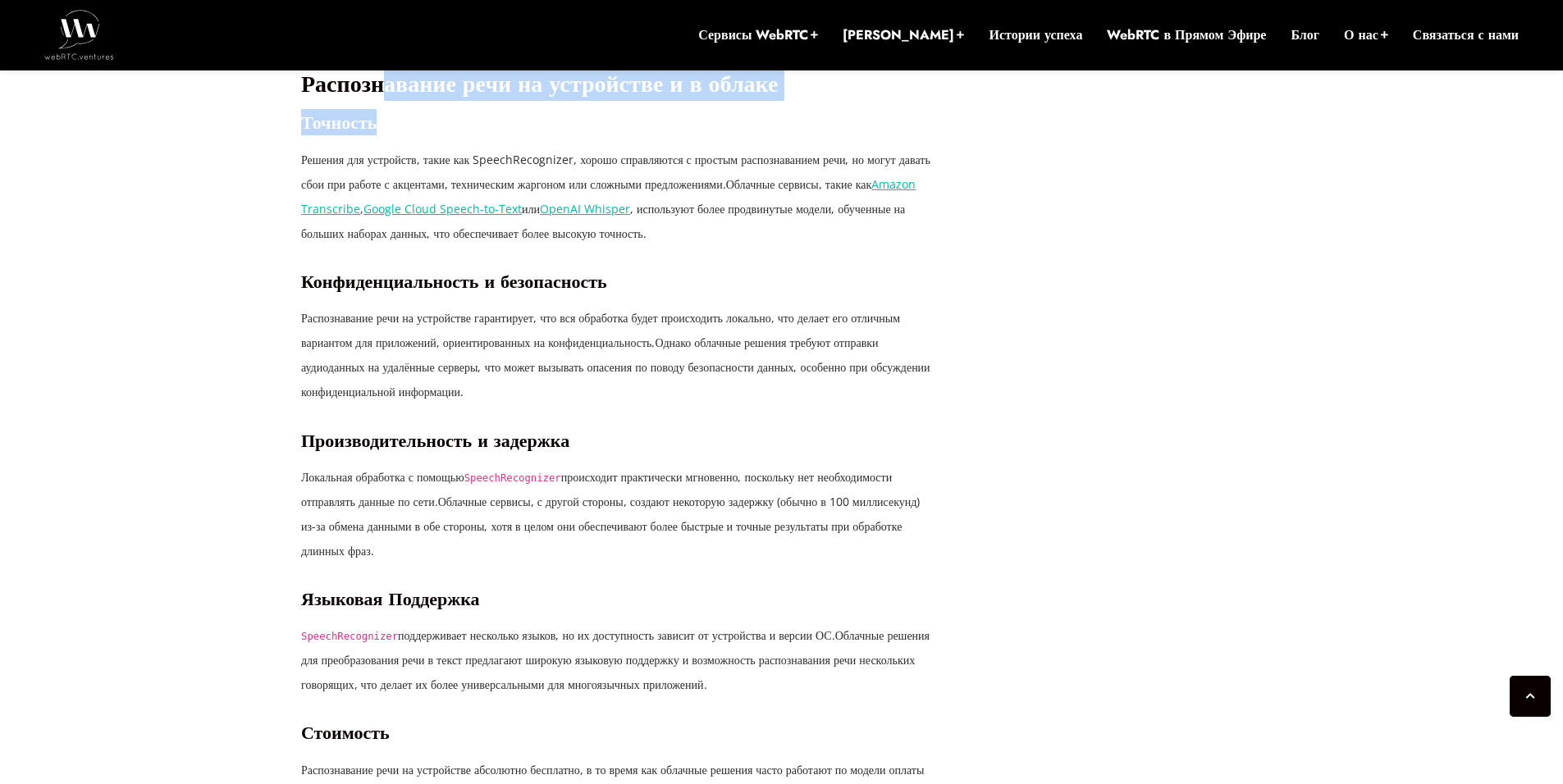
click at [818, 381] on div "Технология преобразования речи в текст значительно усовершенствовалась, что поз…" at bounding box center [618, 45] width 632 height 3529
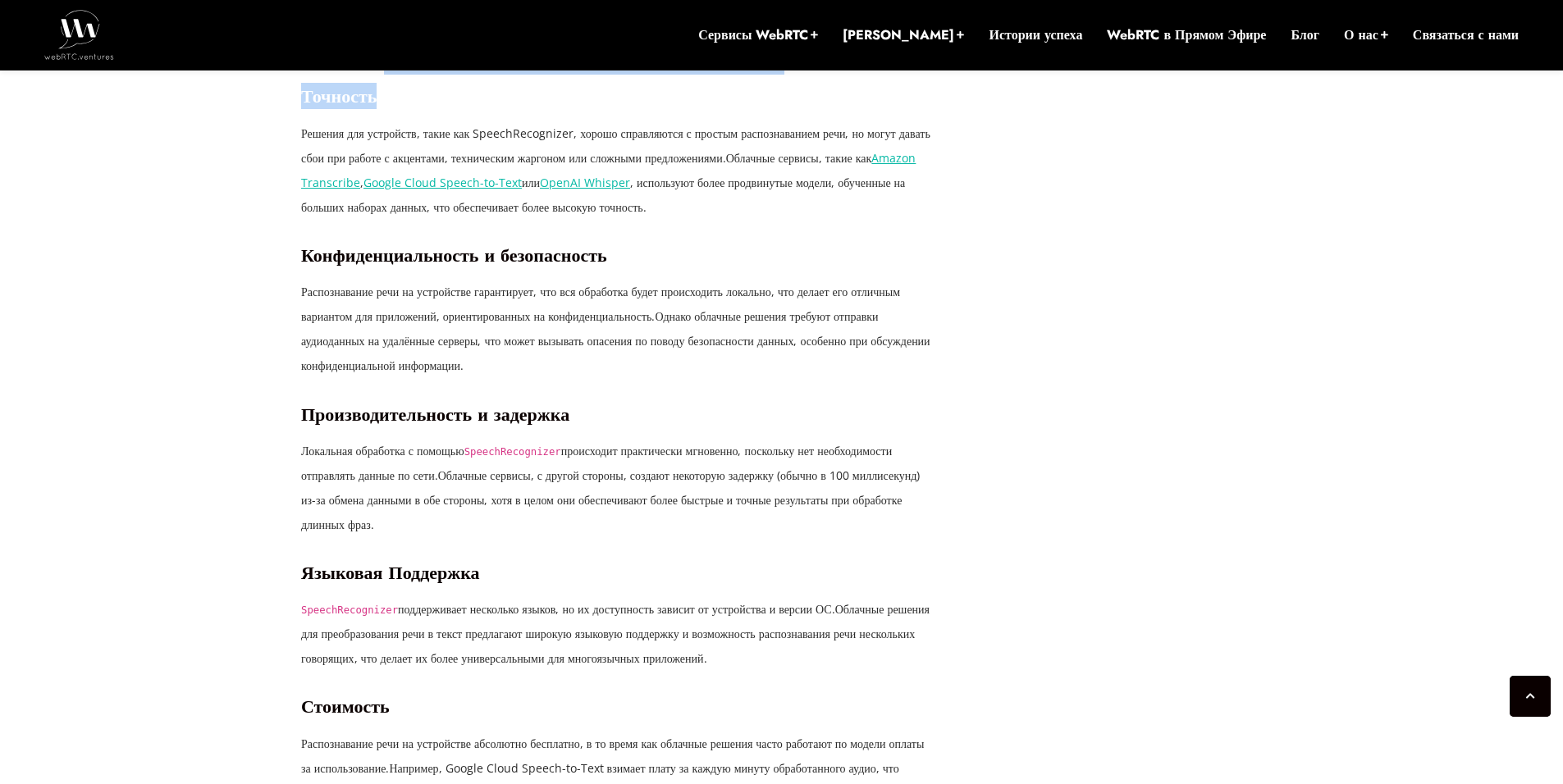
scroll to position [3133, 0]
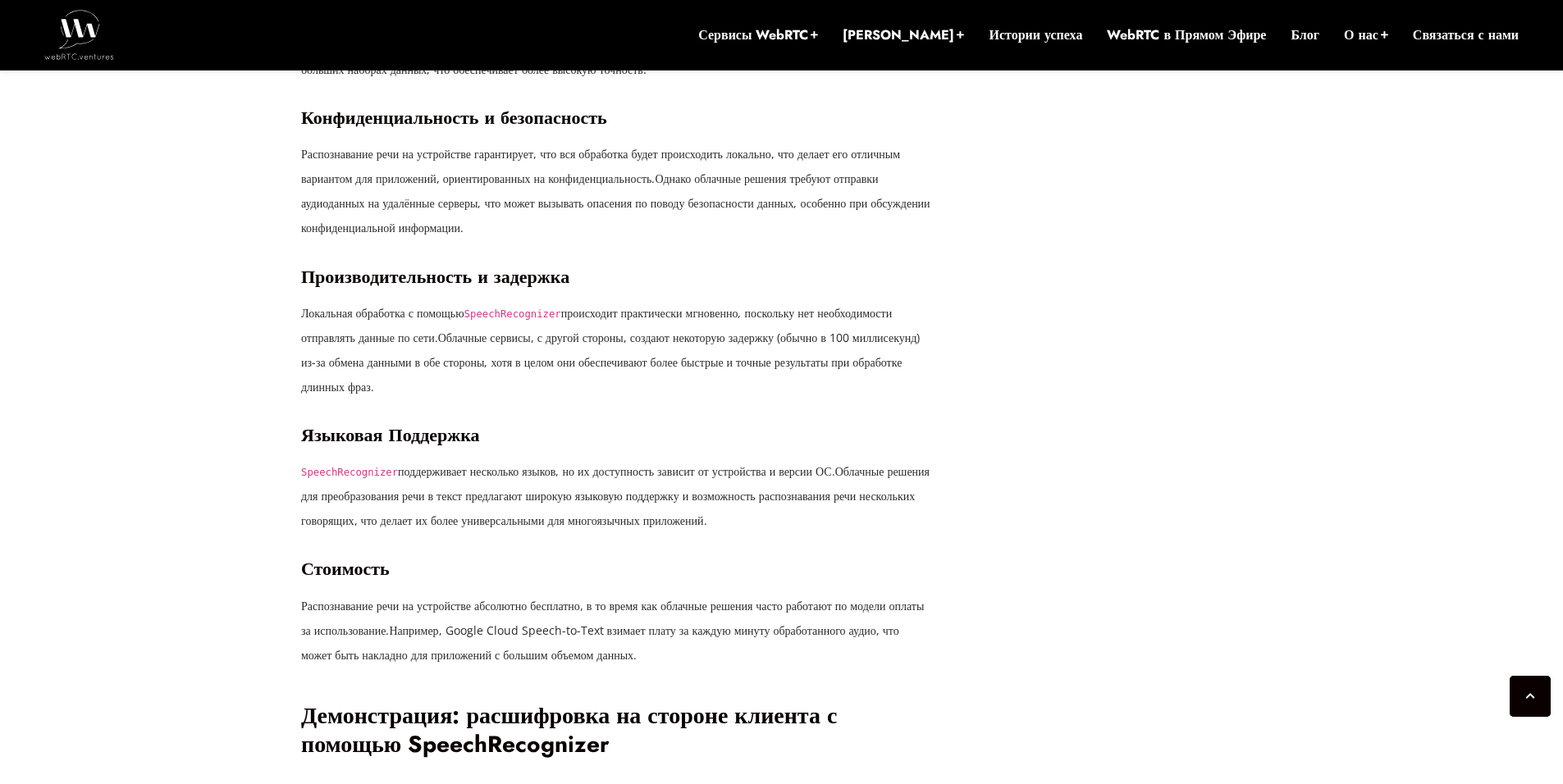
click at [741, 129] on h3 "Конфиденциальность и безопасность" at bounding box center [618, 117] width 632 height 22
drag, startPoint x: 344, startPoint y: 276, endPoint x: 761, endPoint y: 284, distance: 417.1
click at [752, 82] on p "Решения для устройств, такие как SpeechRecognizer, хорошо справляются с простым…" at bounding box center [618, 32] width 632 height 98
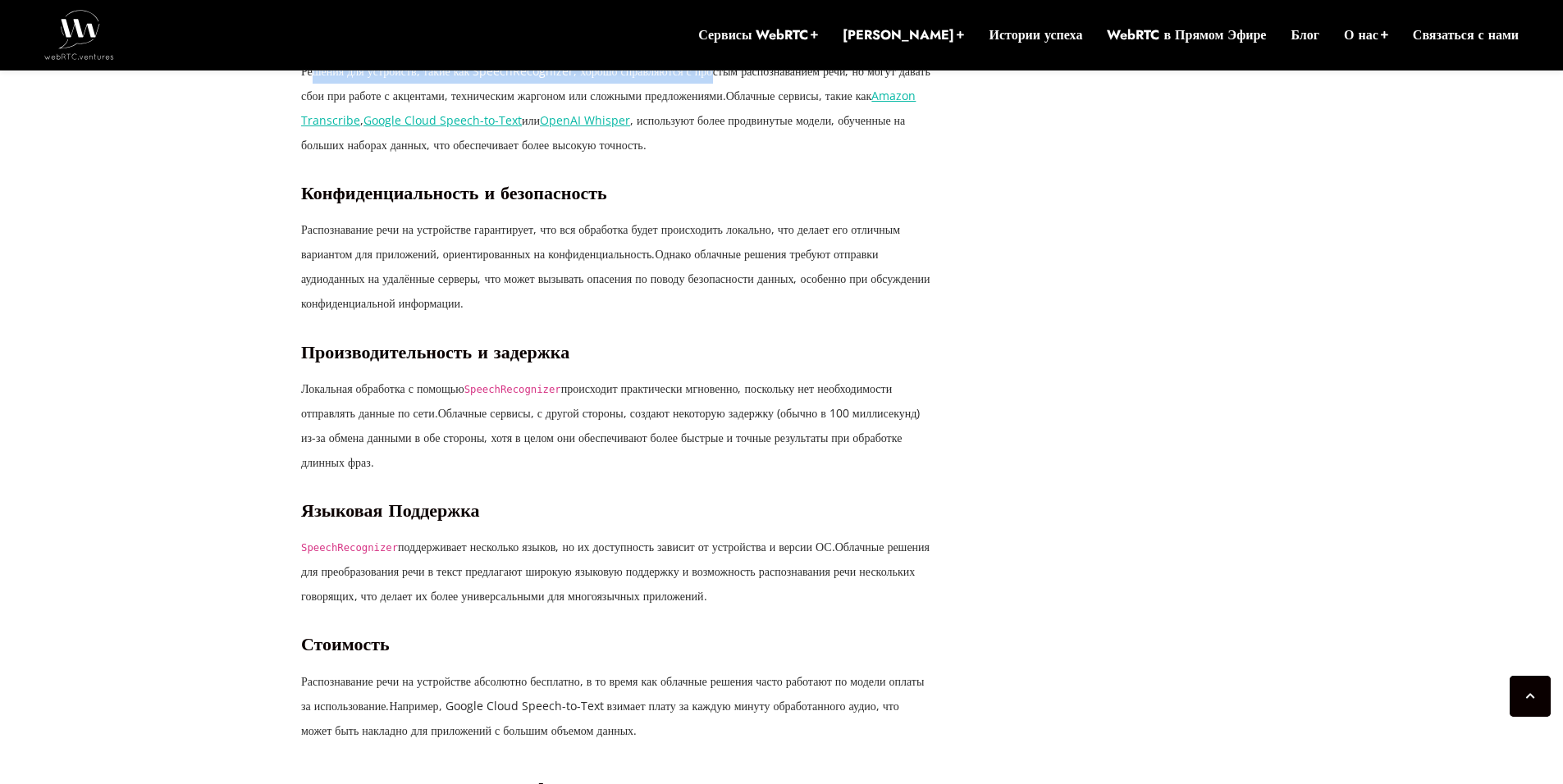
scroll to position [3052, 0]
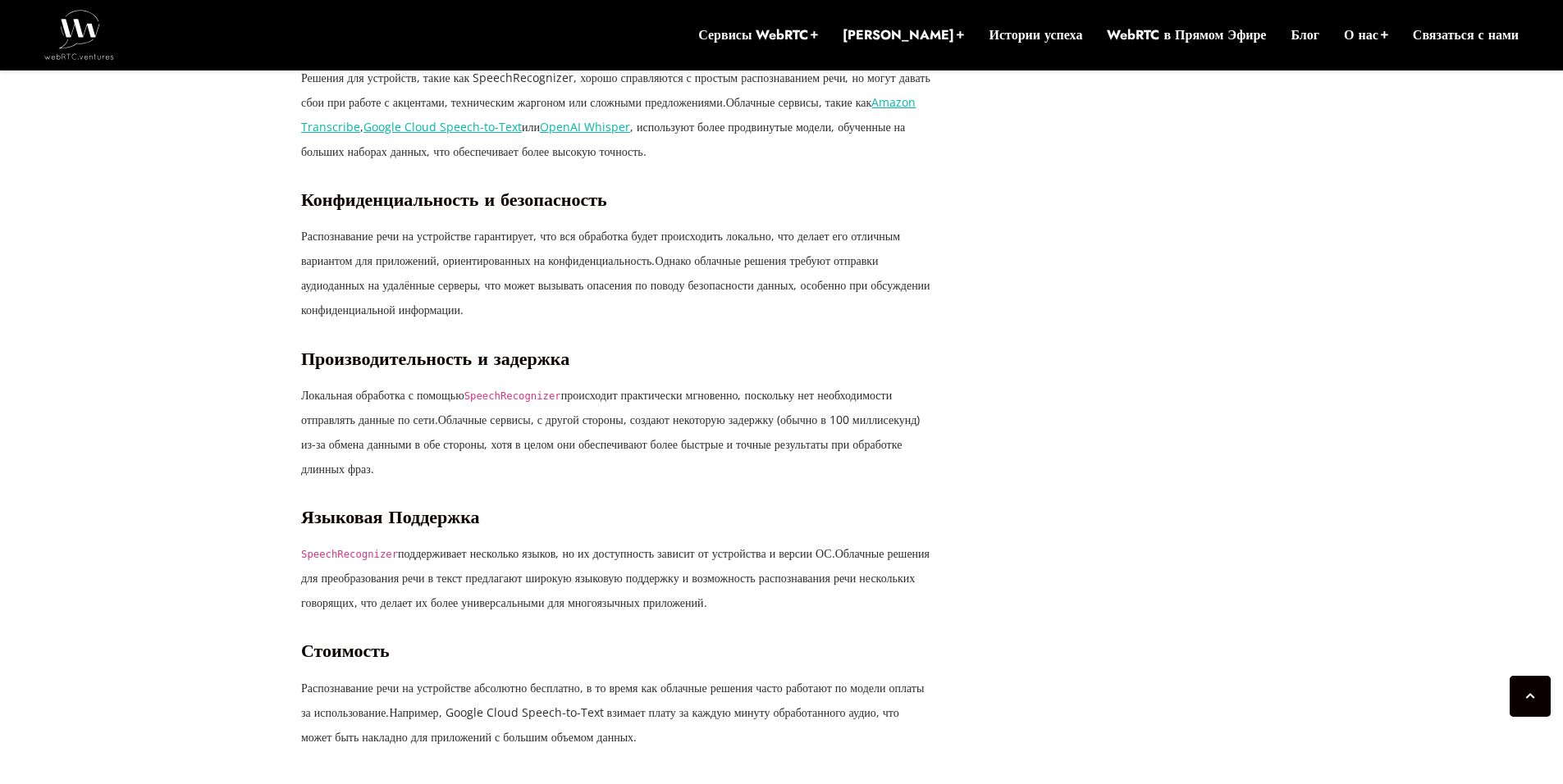
click at [876, 110] on ya-tr-span "Решения для устройств, такие как SpeechRecognizer, хорошо справляются с простым…" at bounding box center [616, 90] width 629 height 40
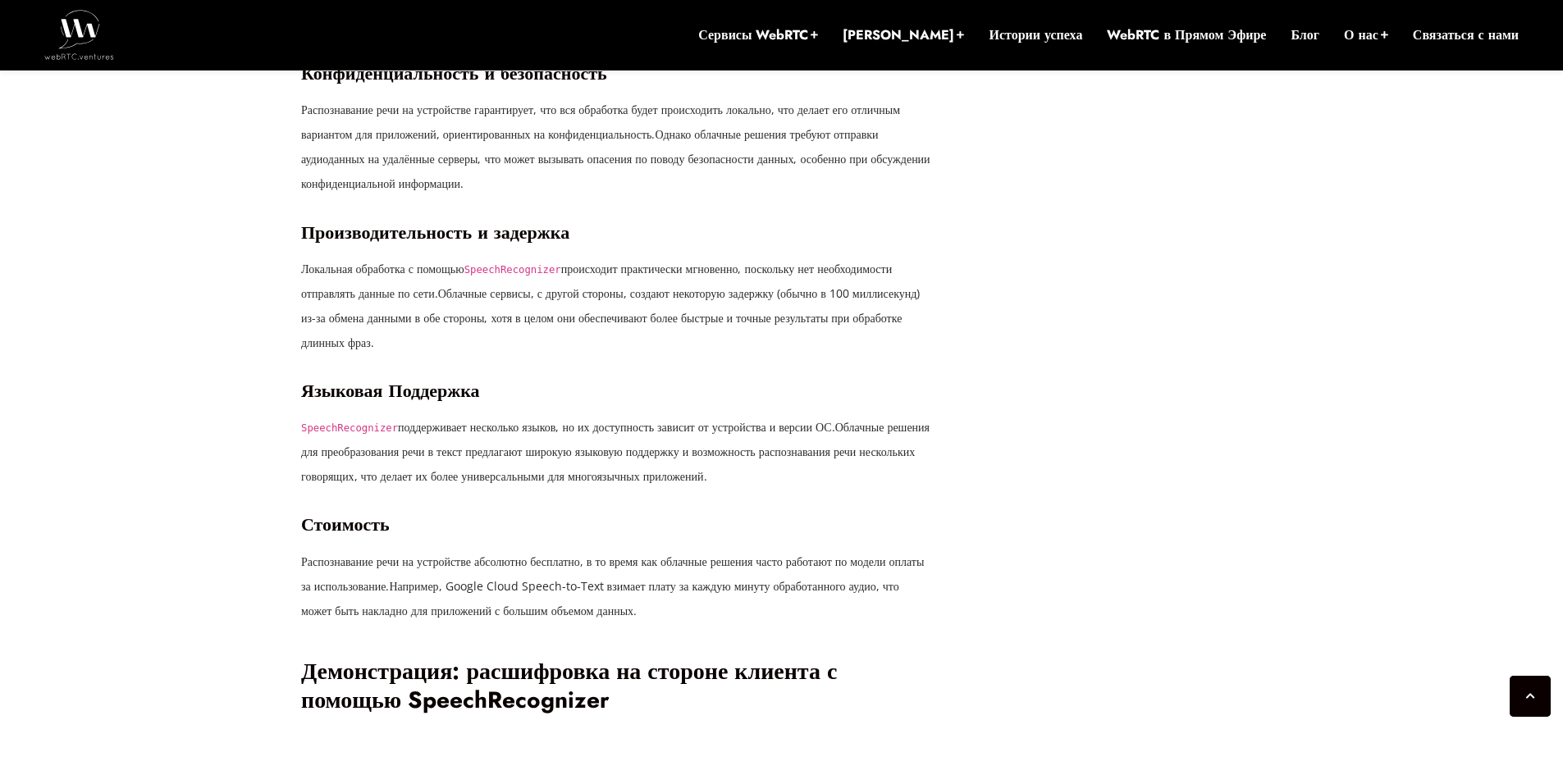
scroll to position [3216, 0]
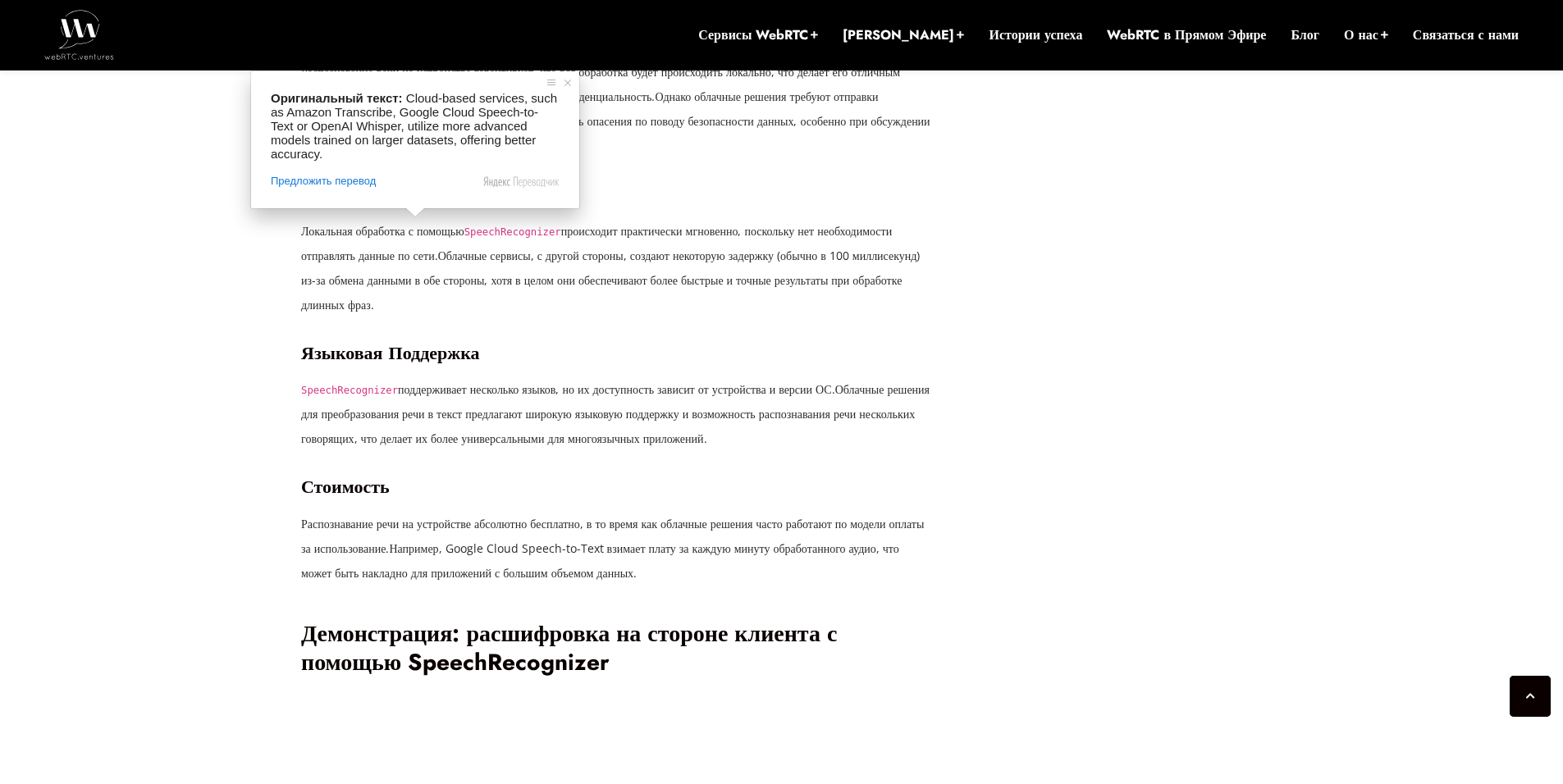
drag, startPoint x: 431, startPoint y: 264, endPoint x: 795, endPoint y: 278, distance: 364.3
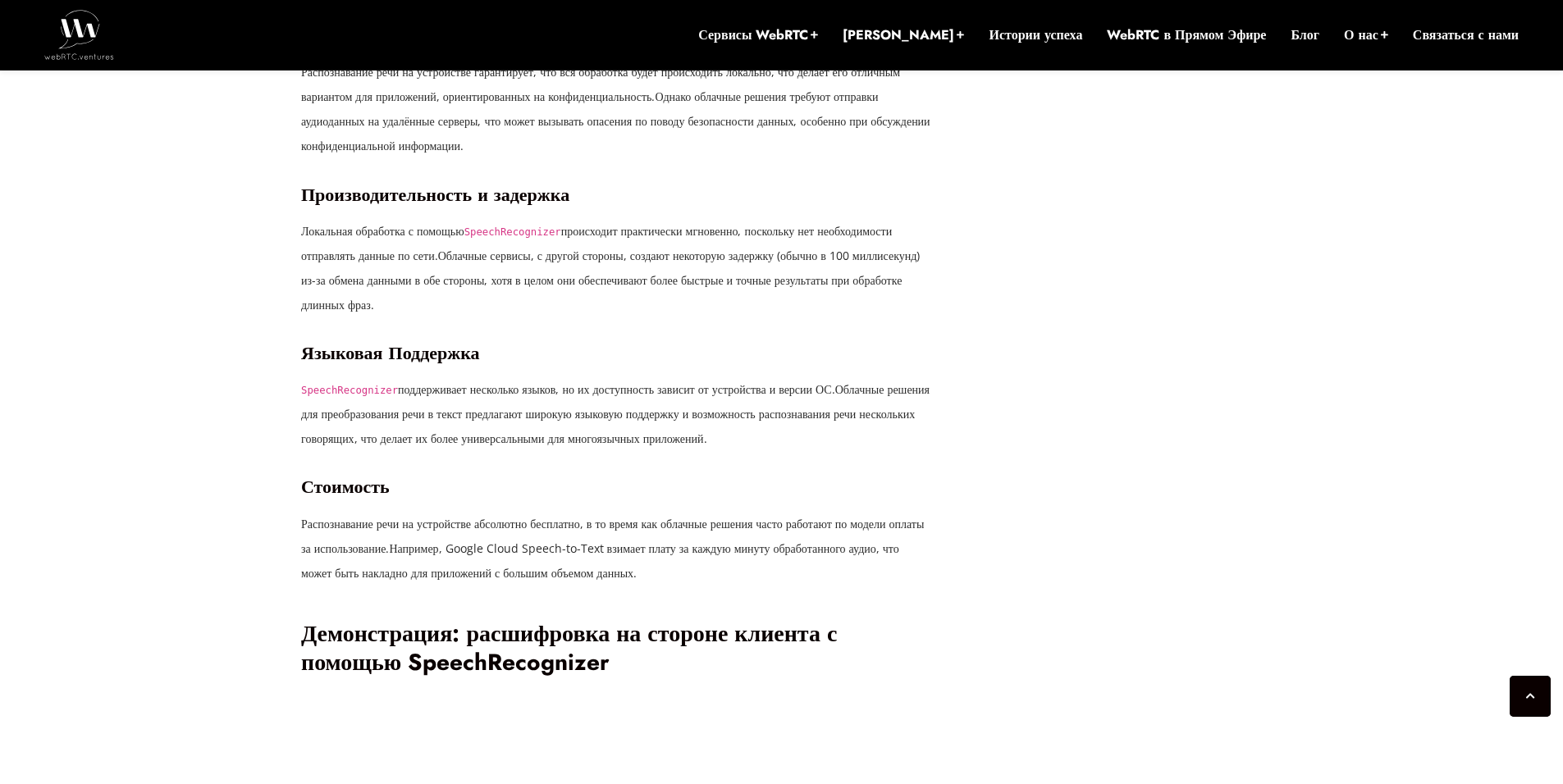
drag, startPoint x: 309, startPoint y: 310, endPoint x: 654, endPoint y: 307, distance: 345.0
click at [638, 47] on h3 "Конфиденциальность и безопасность" at bounding box center [618, 36] width 632 height 22
click at [713, 47] on h3 "Конфиденциальность и безопасность" at bounding box center [618, 36] width 632 height 22
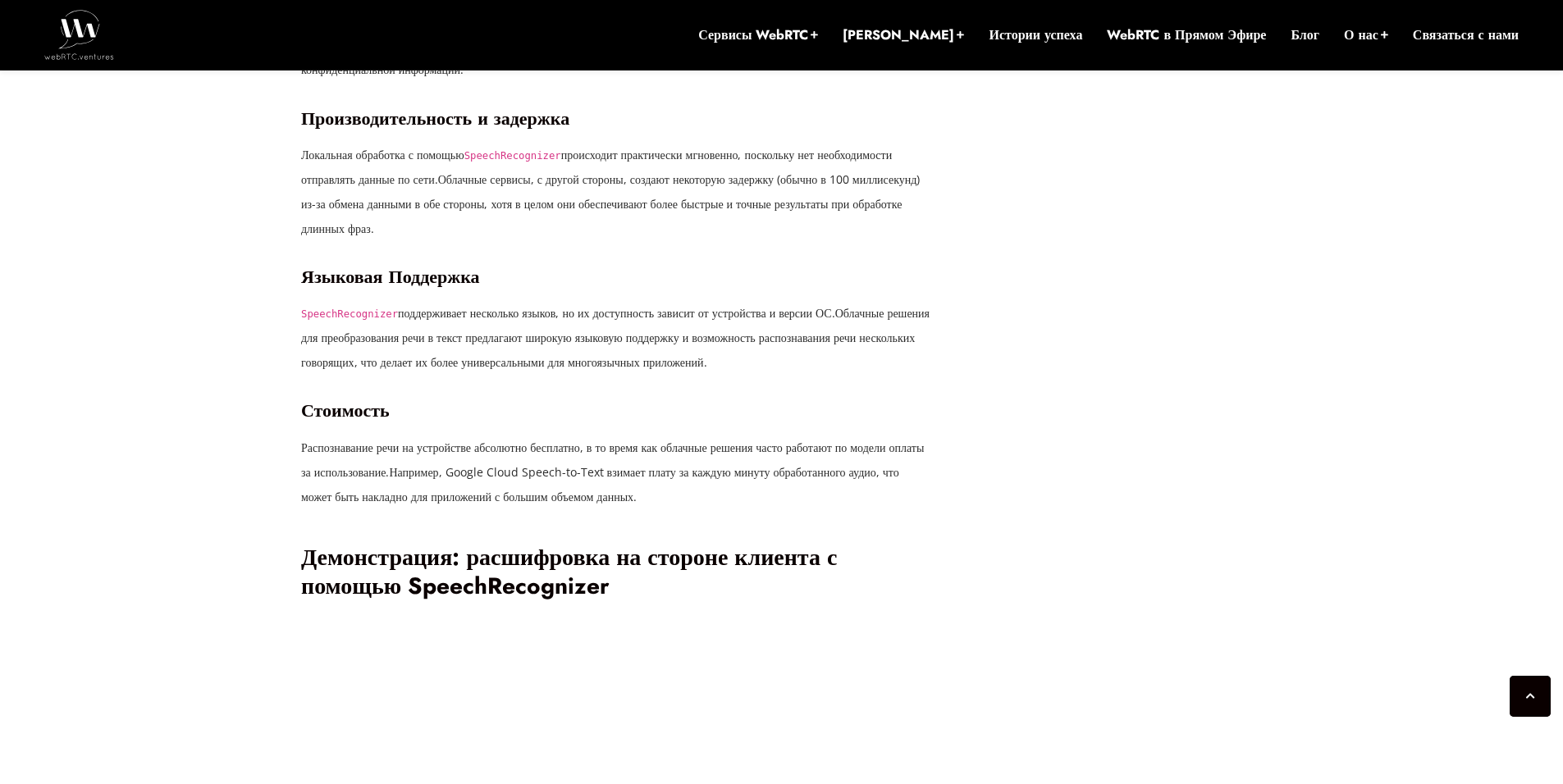
scroll to position [3297, 0]
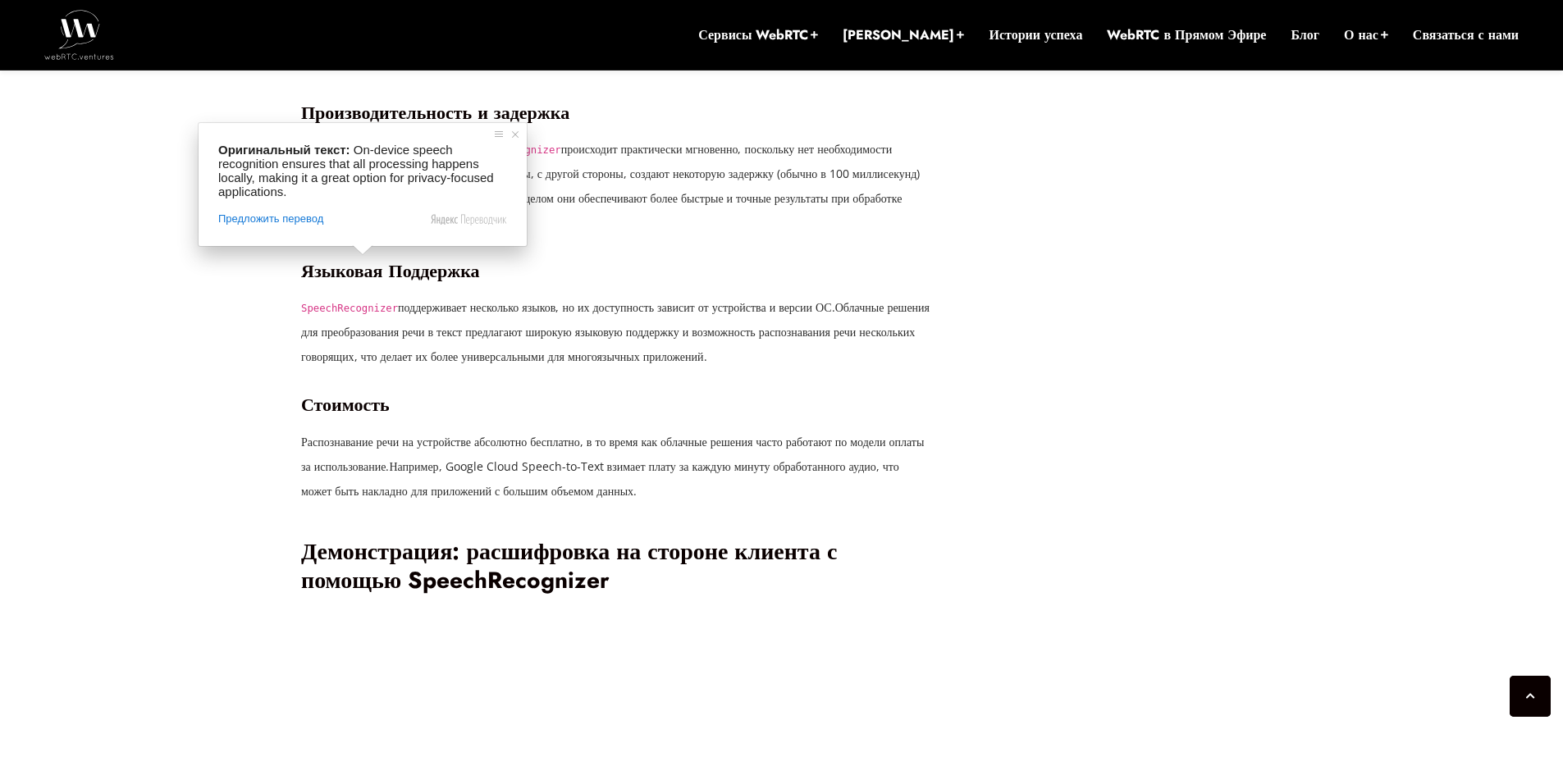
drag, startPoint x: 486, startPoint y: 270, endPoint x: 924, endPoint y: 286, distance: 438.3
click at [893, 76] on p "Распознавание речи на устройстве гарантирует, что вся обработка будет происходи…" at bounding box center [618, 27] width 632 height 98
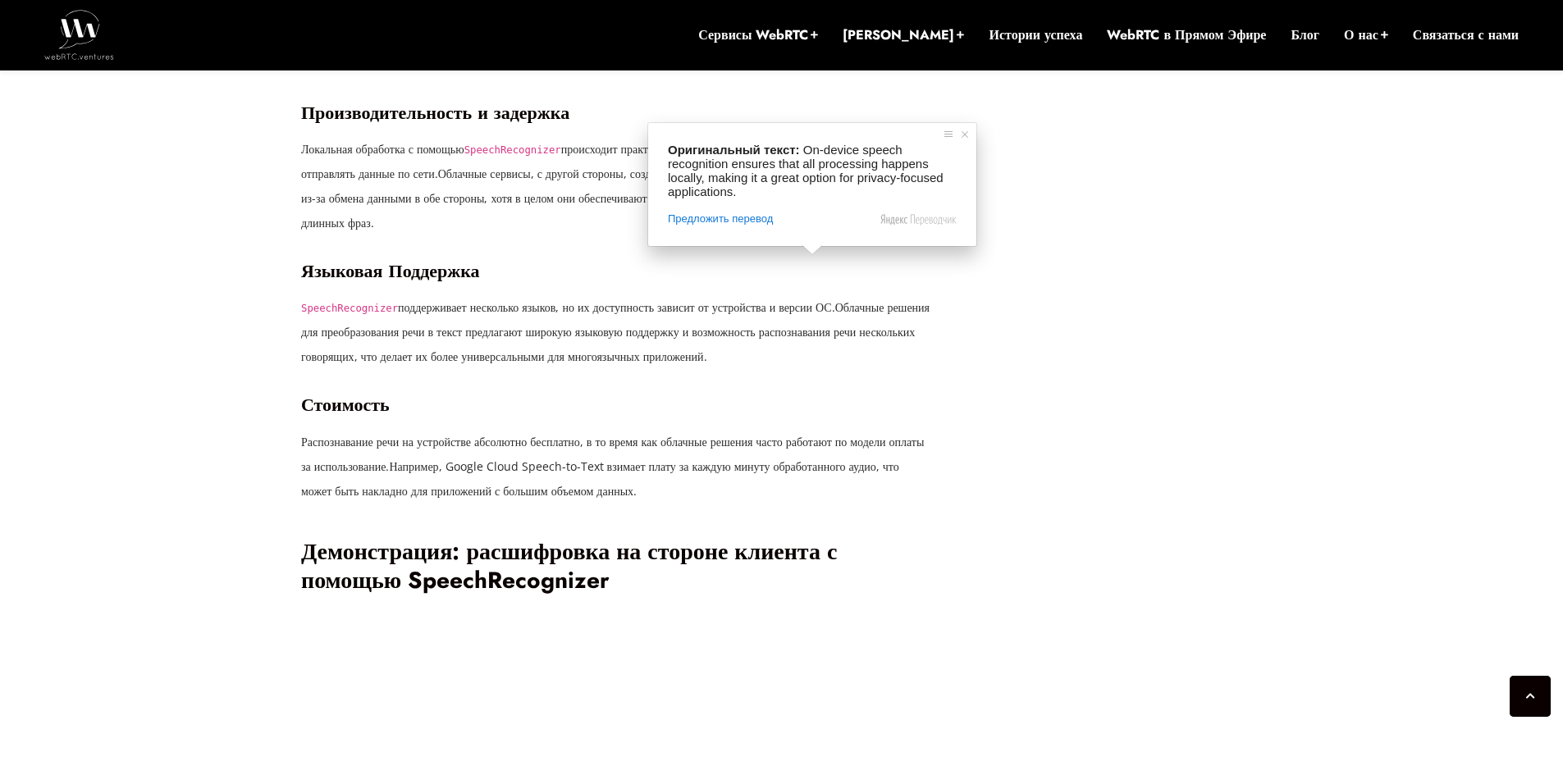
drag, startPoint x: 695, startPoint y: 263, endPoint x: 962, endPoint y: 278, distance: 267.4
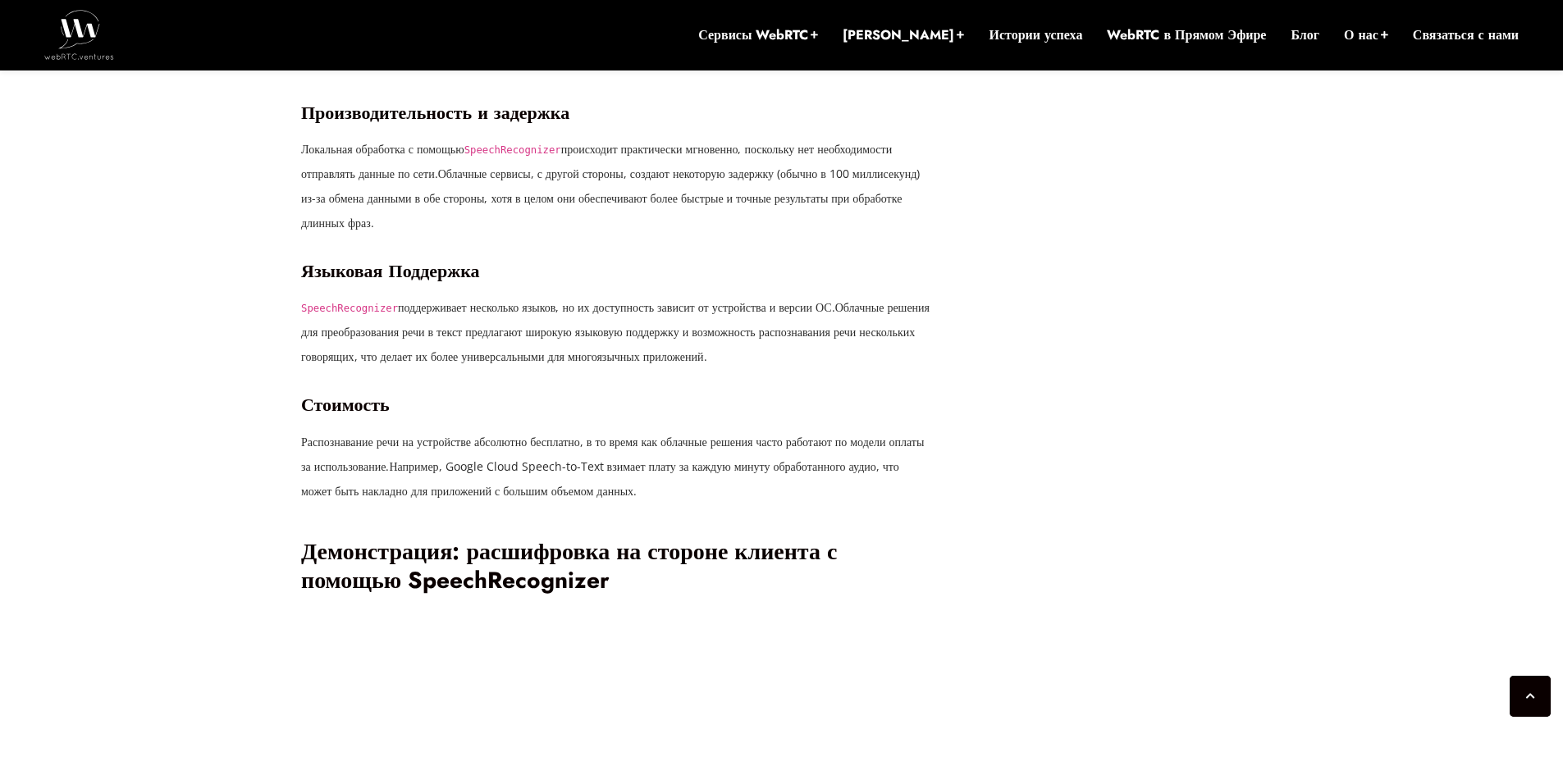
drag, startPoint x: 291, startPoint y: 289, endPoint x: 634, endPoint y: 285, distance: 343.0
click at [393, 76] on p "Распознавание речи на устройстве гарантирует, что вся обработка будет происходи…" at bounding box center [618, 27] width 632 height 98
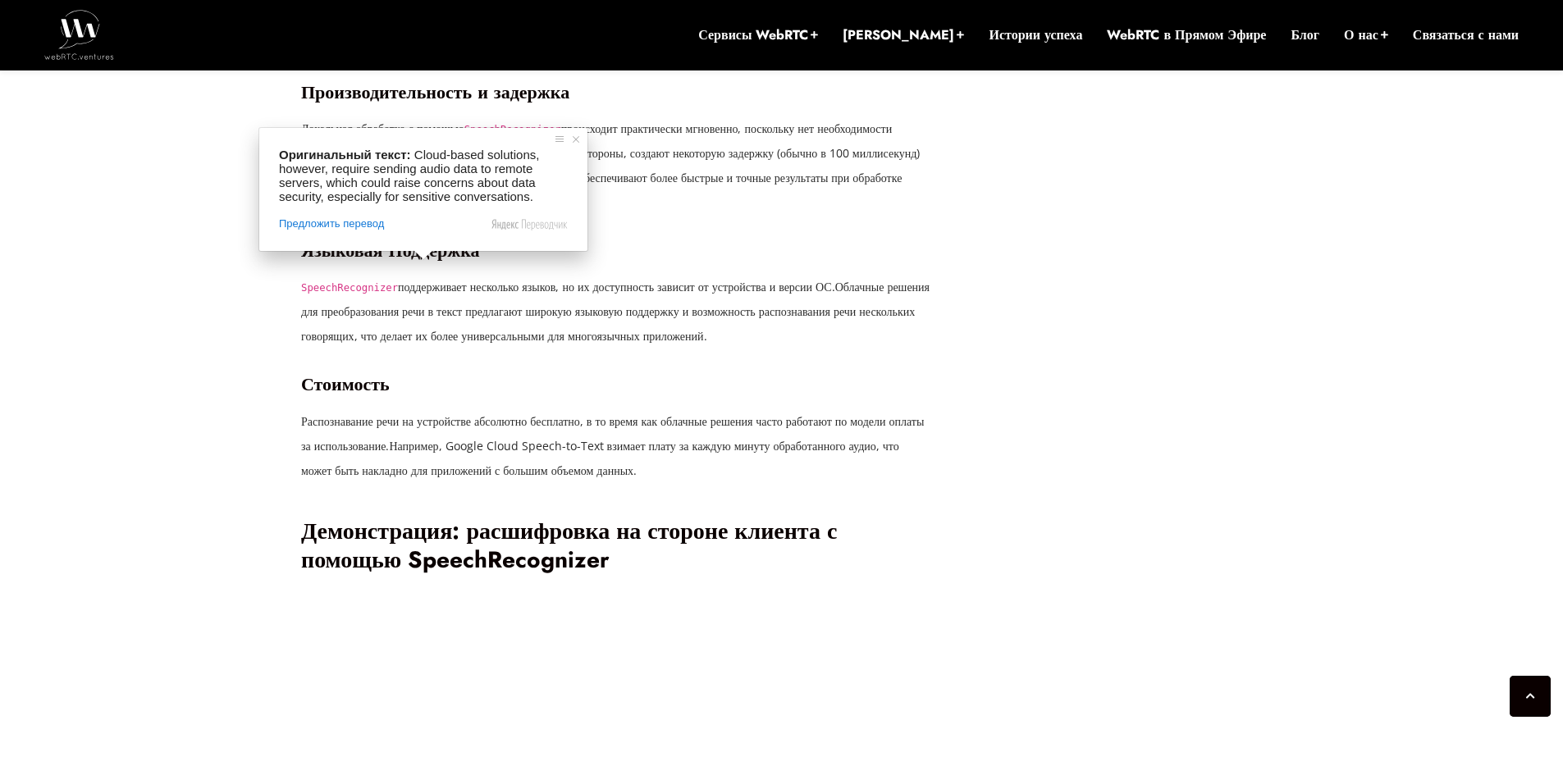
scroll to position [3380, 0]
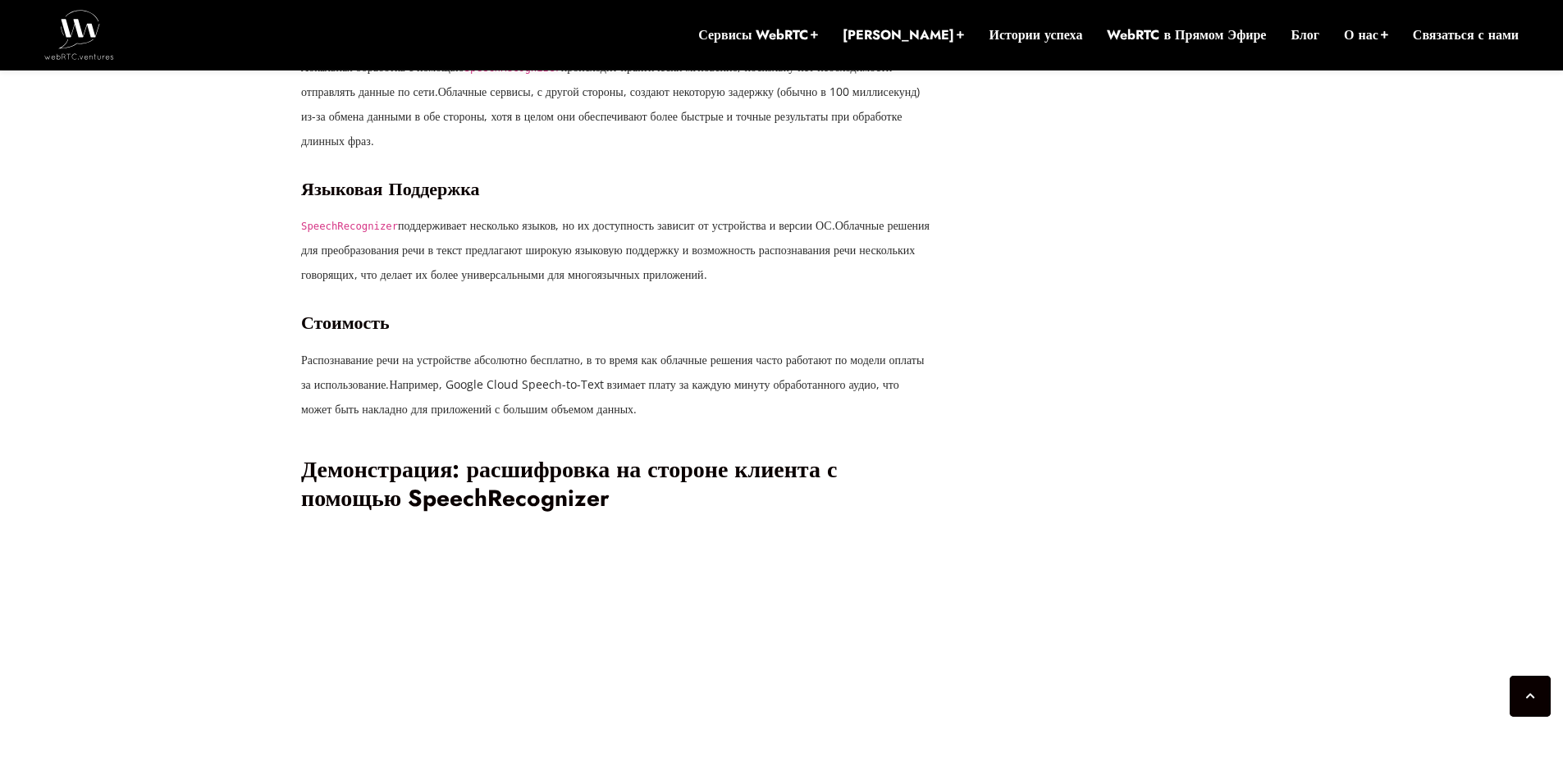
drag, startPoint x: 271, startPoint y: 303, endPoint x: 796, endPoint y: 308, distance: 525.0
click at [794, 42] on h3 "Производительность и задержка" at bounding box center [618, 30] width 632 height 22
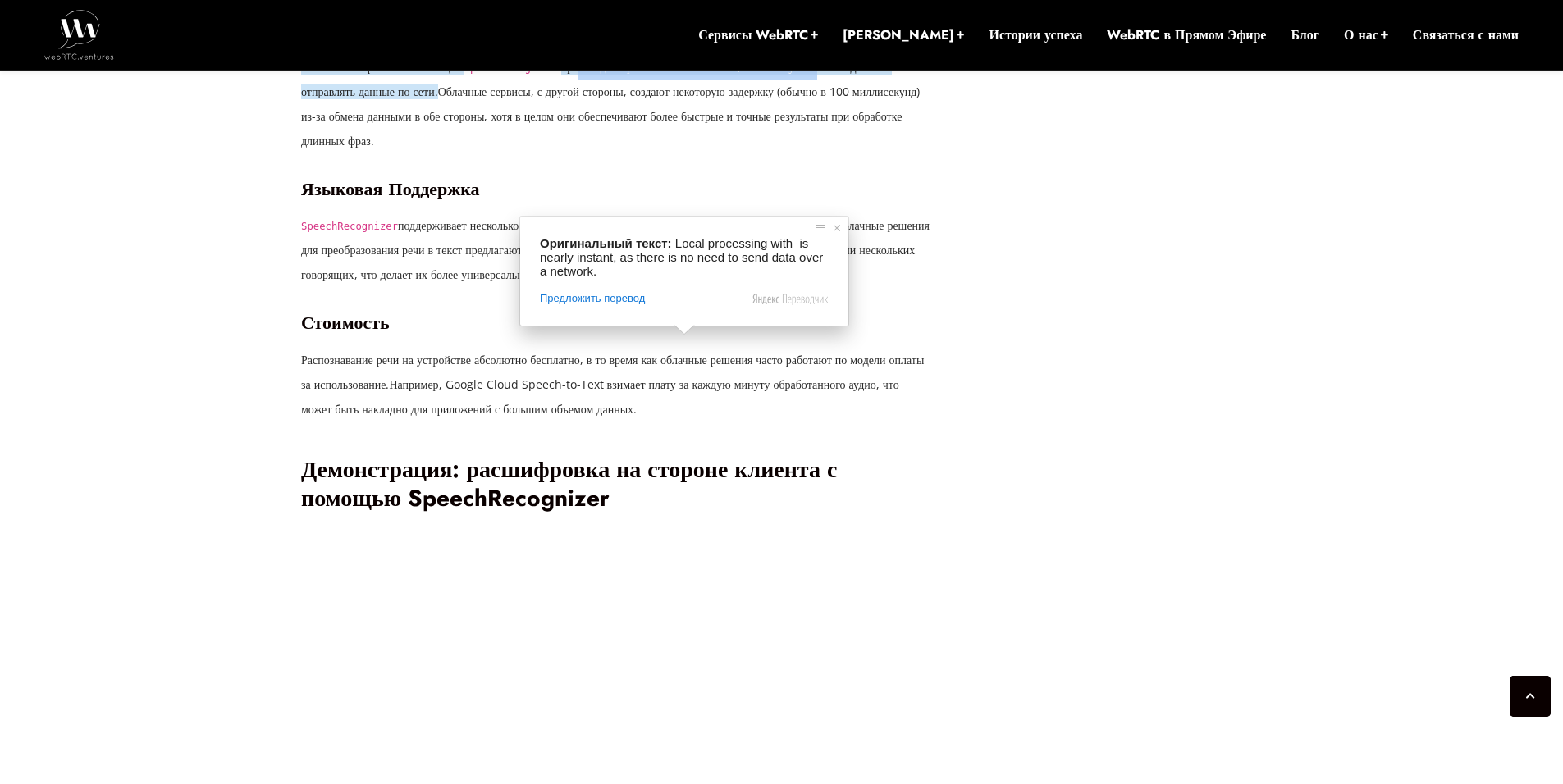
drag, startPoint x: 615, startPoint y: 338, endPoint x: 933, endPoint y: 343, distance: 318.0
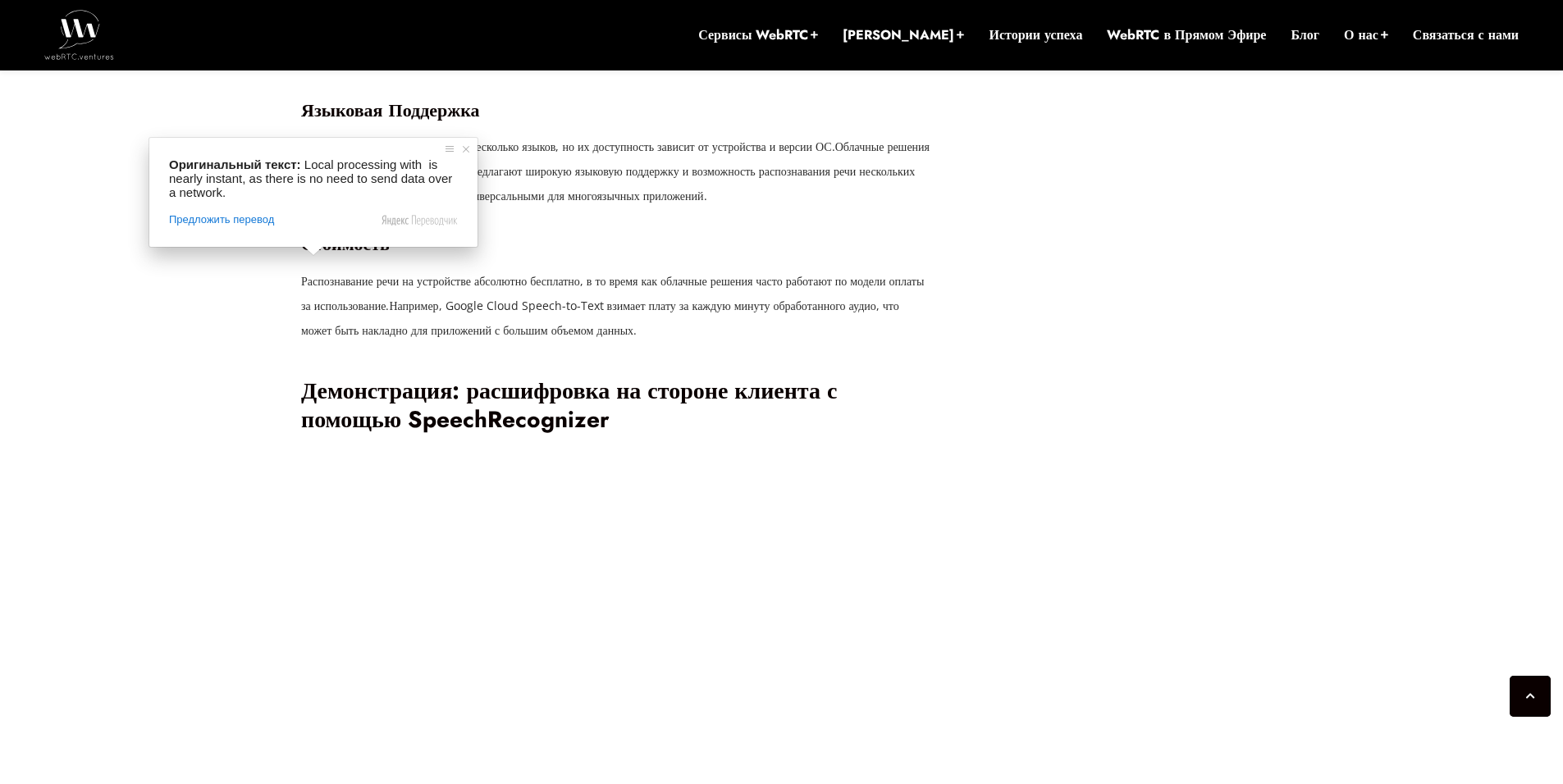
scroll to position [3461, 0]
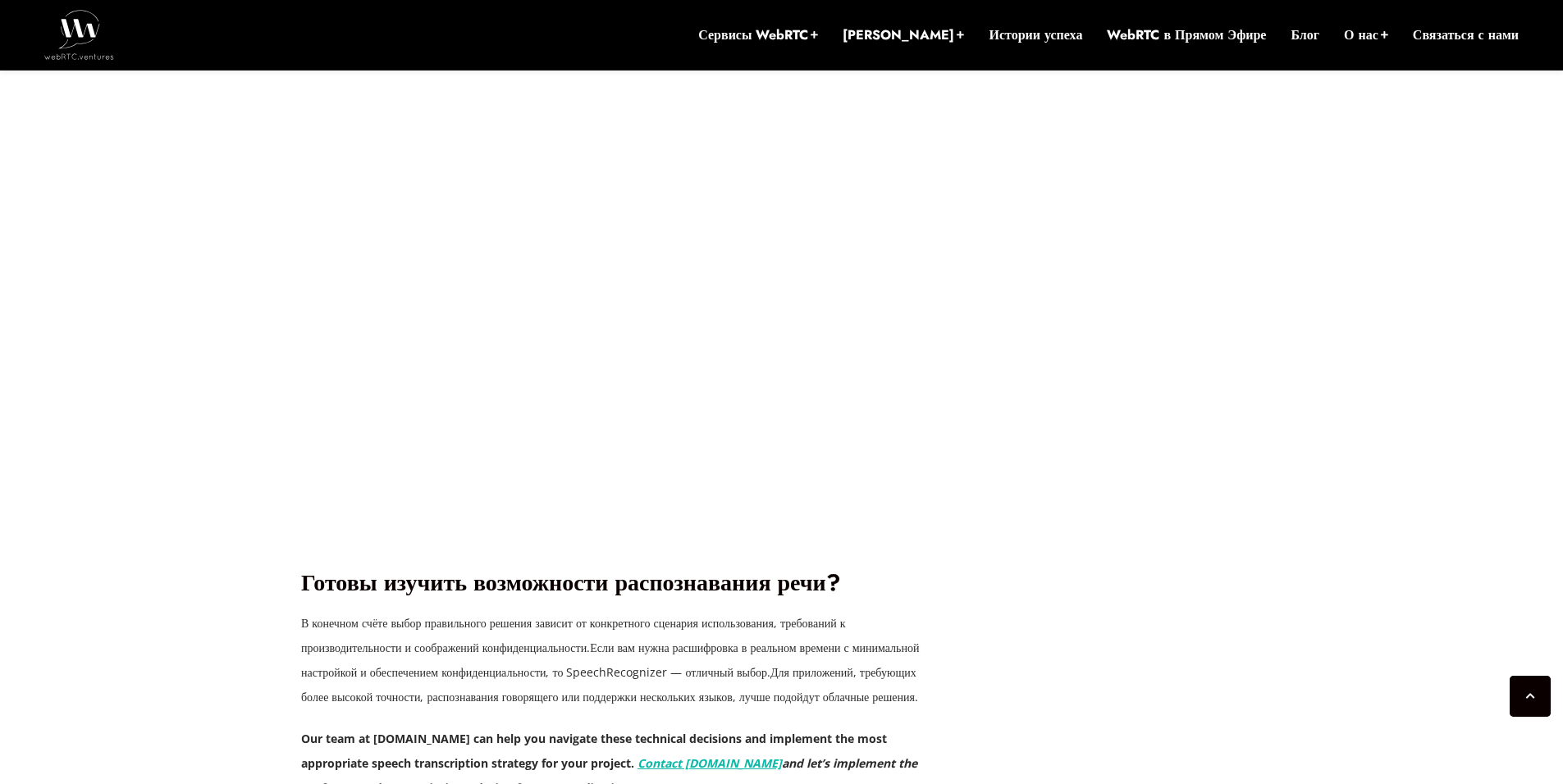
scroll to position [4035, 0]
